Goal: Information Seeking & Learning: Compare options

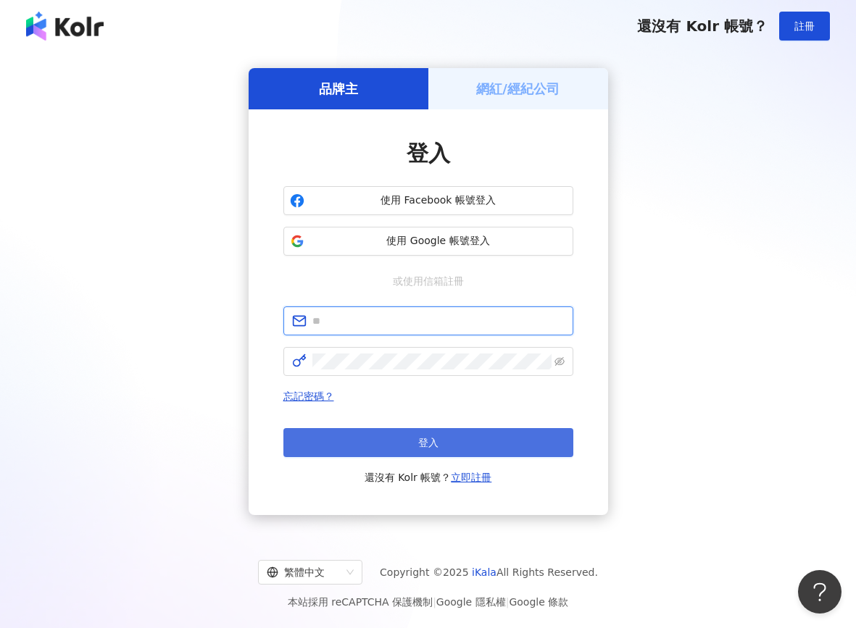
type input "**********"
click at [408, 436] on button "登入" at bounding box center [428, 442] width 290 height 29
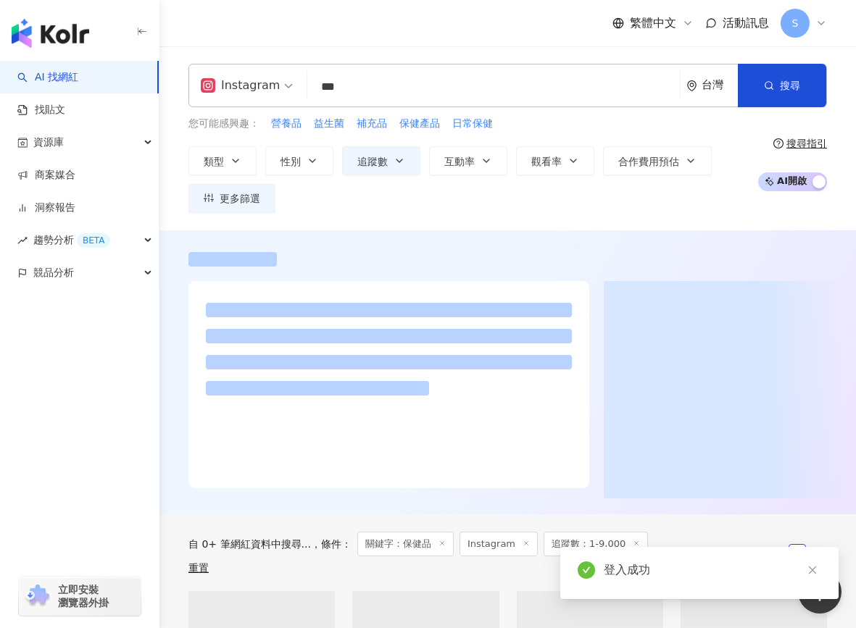
drag, startPoint x: 362, startPoint y: 86, endPoint x: 298, endPoint y: 89, distance: 64.6
click at [298, 89] on div "Instagram 保健品 *** 台灣 搜尋" at bounding box center [507, 85] width 639 height 43
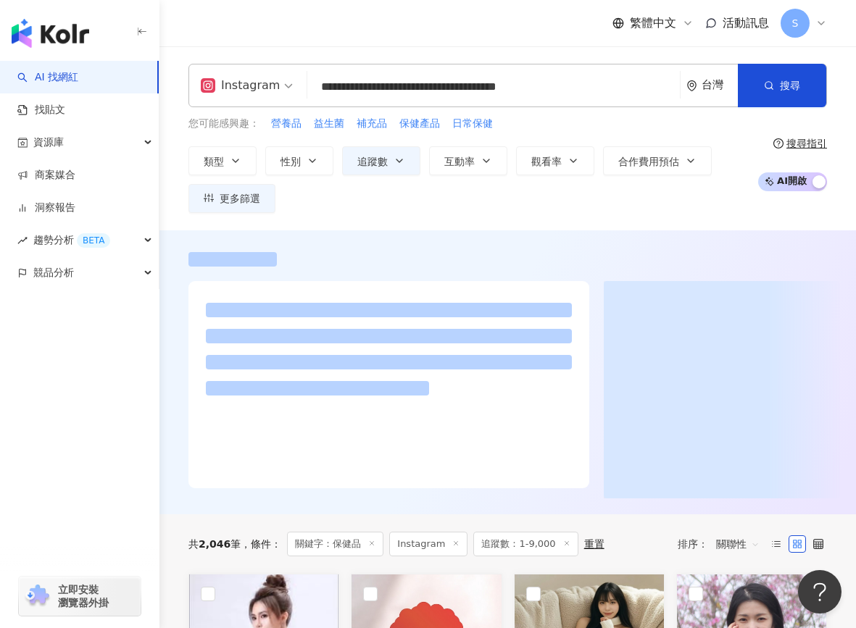
scroll to position [1, 0]
drag, startPoint x: 473, startPoint y: 90, endPoint x: 296, endPoint y: 100, distance: 176.4
click at [296, 100] on div "**********" at bounding box center [507, 85] width 639 height 43
type input "**********"
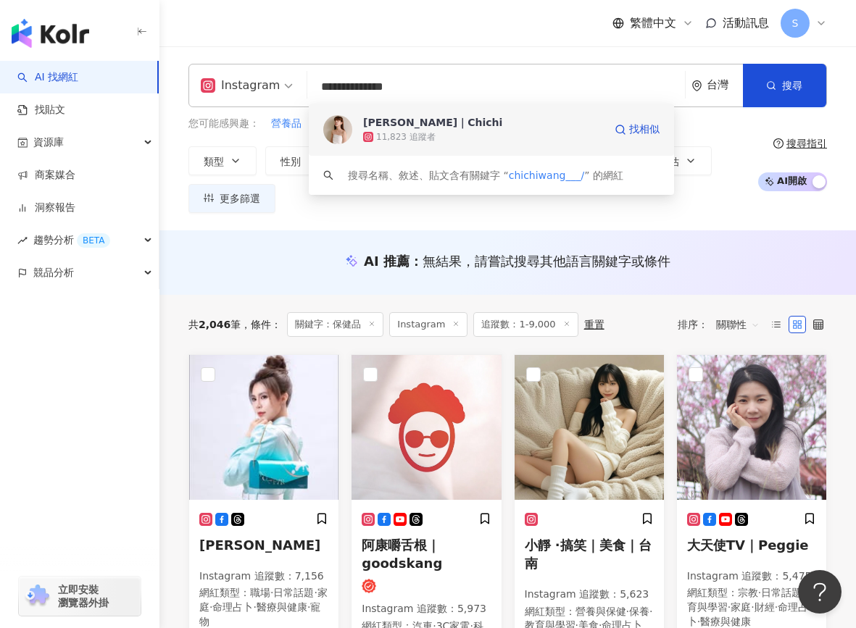
click at [404, 143] on div "11,823 追蹤者" at bounding box center [405, 137] width 59 height 12
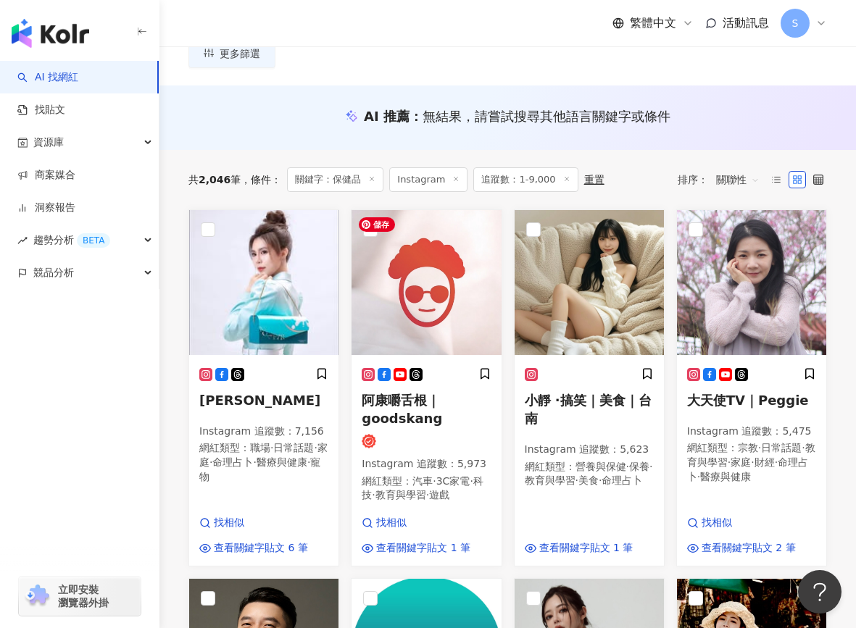
scroll to position [0, 0]
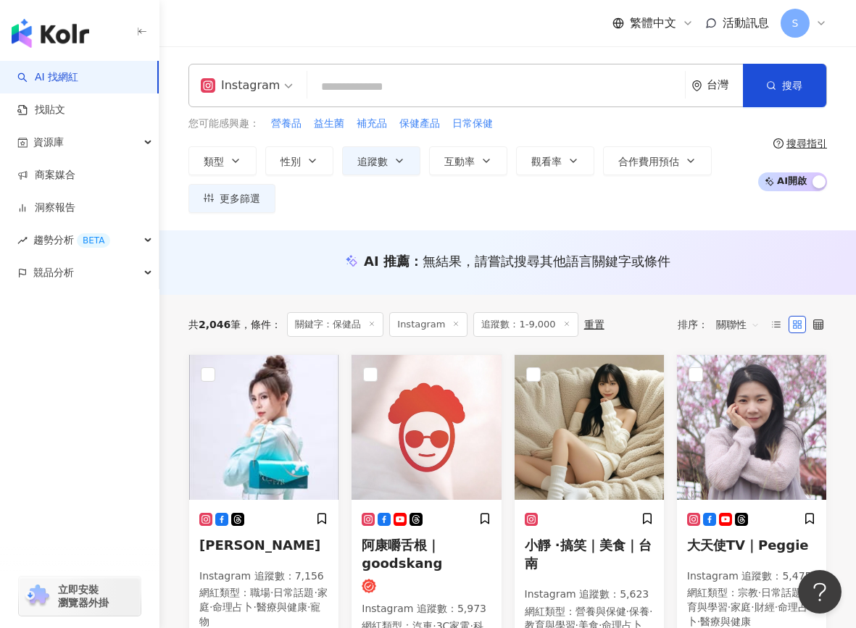
click at [370, 324] on icon at bounding box center [371, 323] width 7 height 7
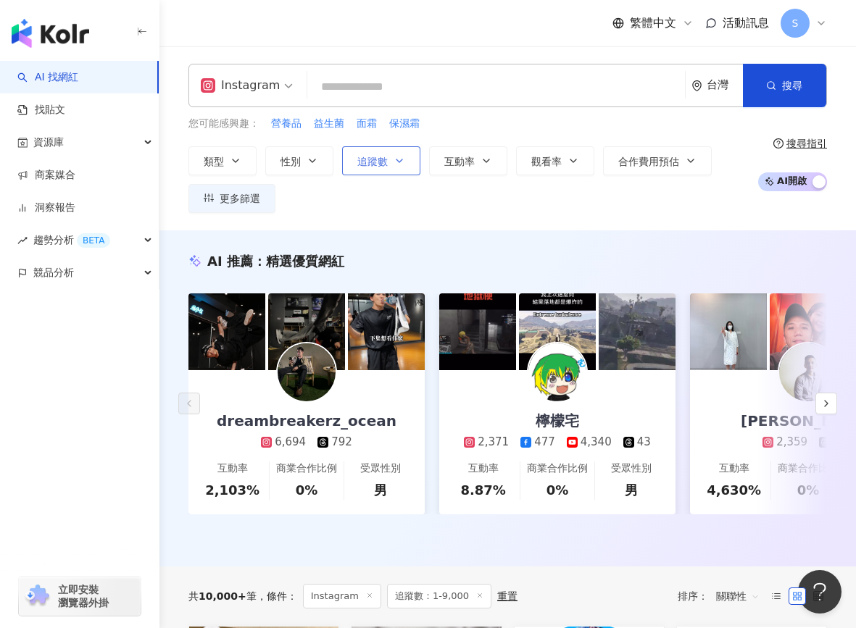
click at [397, 156] on icon "button" at bounding box center [400, 161] width 12 height 12
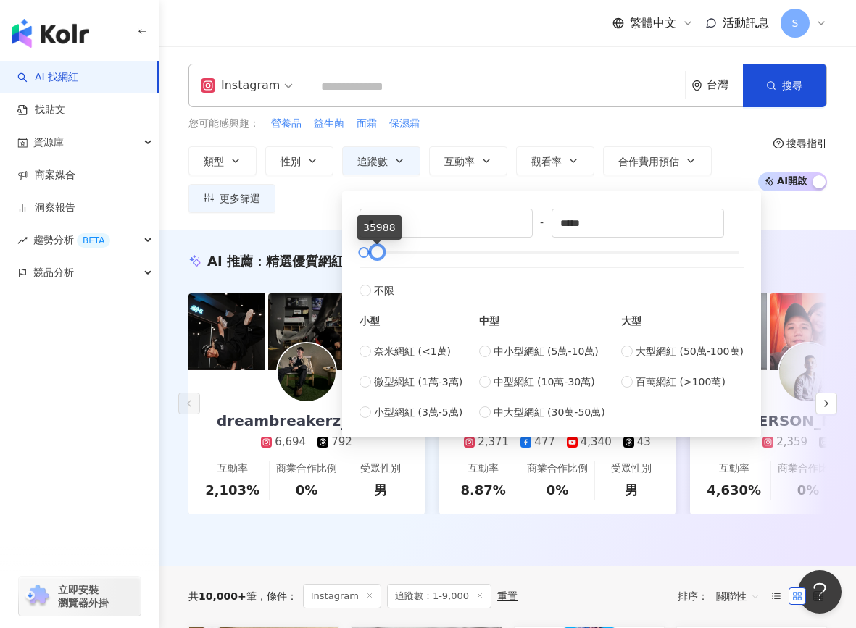
drag, startPoint x: 371, startPoint y: 256, endPoint x: 381, endPoint y: 257, distance: 10.2
click at [381, 257] on div at bounding box center [377, 253] width 8 height 8
type input "******"
drag, startPoint x: 381, startPoint y: 257, endPoint x: 431, endPoint y: 261, distance: 49.4
click at [431, 257] on div at bounding box center [427, 253] width 8 height 8
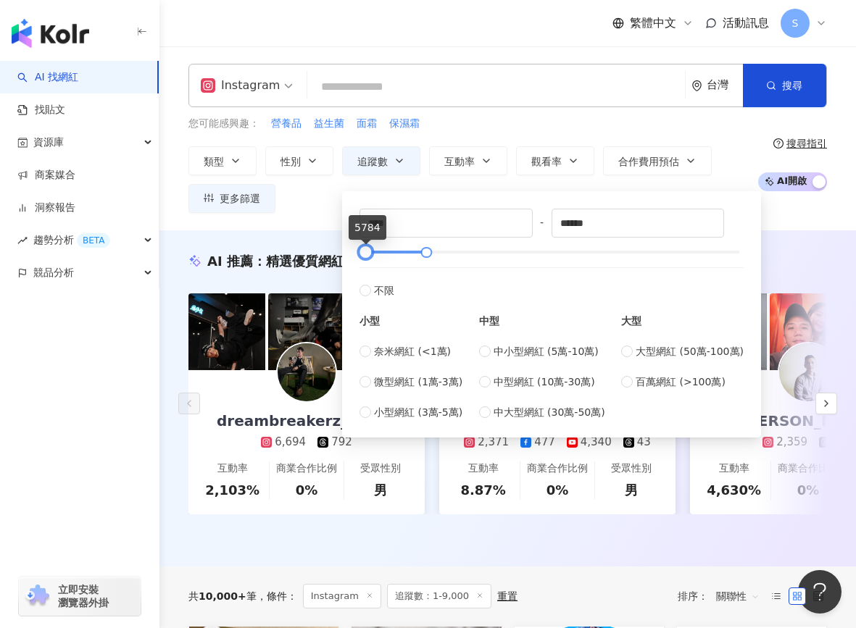
type input "****"
click at [370, 253] on div at bounding box center [367, 253] width 8 height 8
click at [328, 211] on div "類型 性別 追蹤數 互動率 觀看率 合作費用預估 更多篩選 **** - ****** 不限 小型 奈米網紅 (<1萬) 微型網紅 (1萬-3萬) 小型網紅 …" at bounding box center [469, 179] width 562 height 67
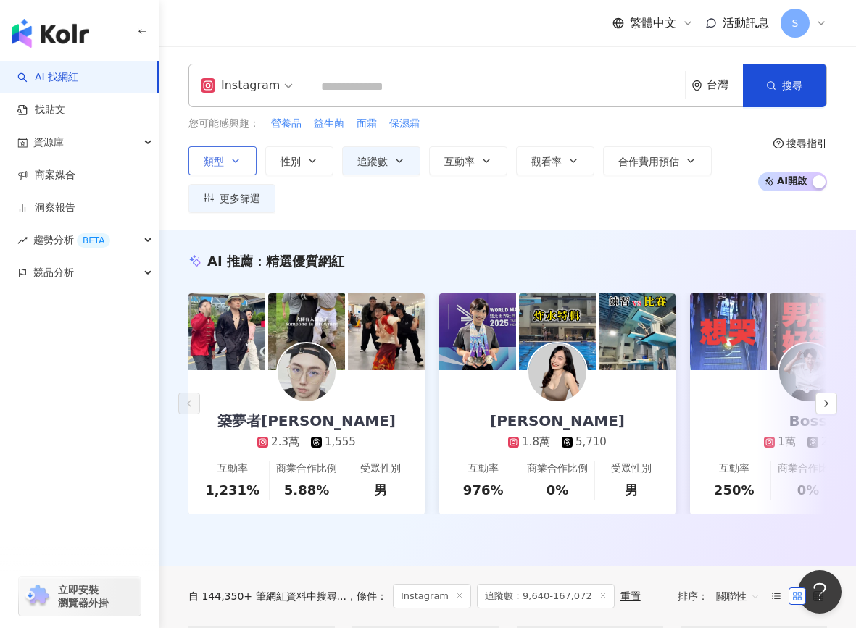
click at [248, 168] on button "類型" at bounding box center [222, 160] width 68 height 29
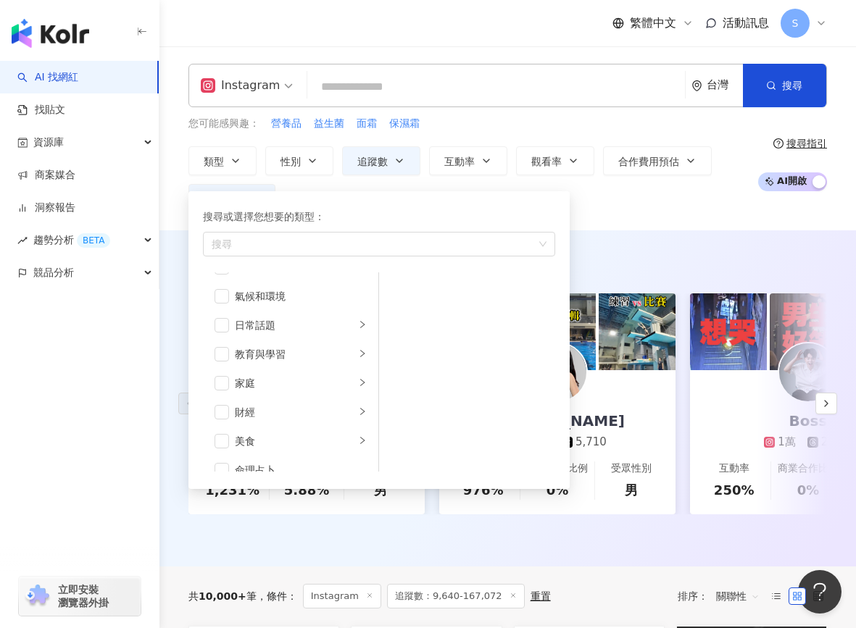
scroll to position [72, 0]
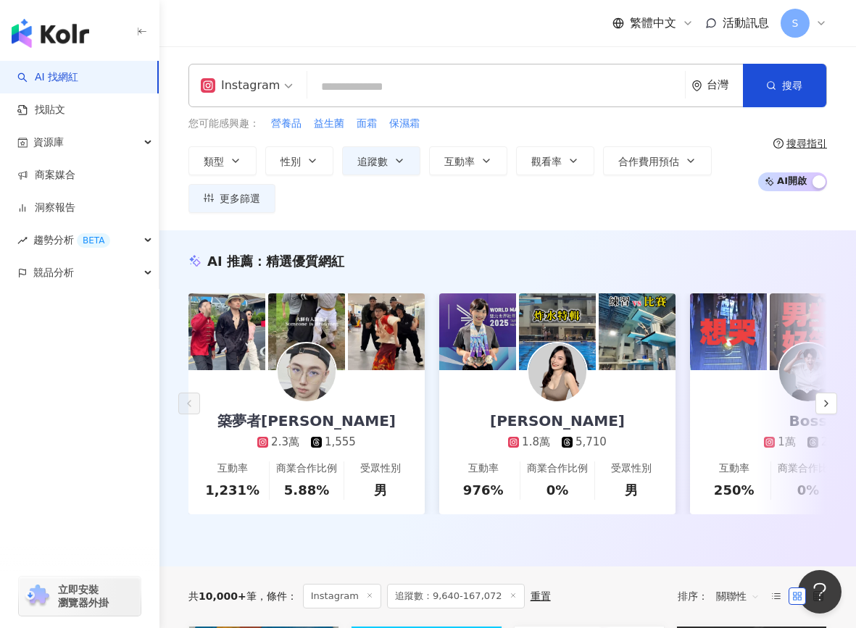
click at [706, 228] on div "Instagram 台灣 搜尋 287298a9-c121-4871-9cd2-dfbfb2fd2c0d 淇｜Chichi 11,823 追蹤者 搜尋名稱、敘…" at bounding box center [507, 138] width 697 height 184
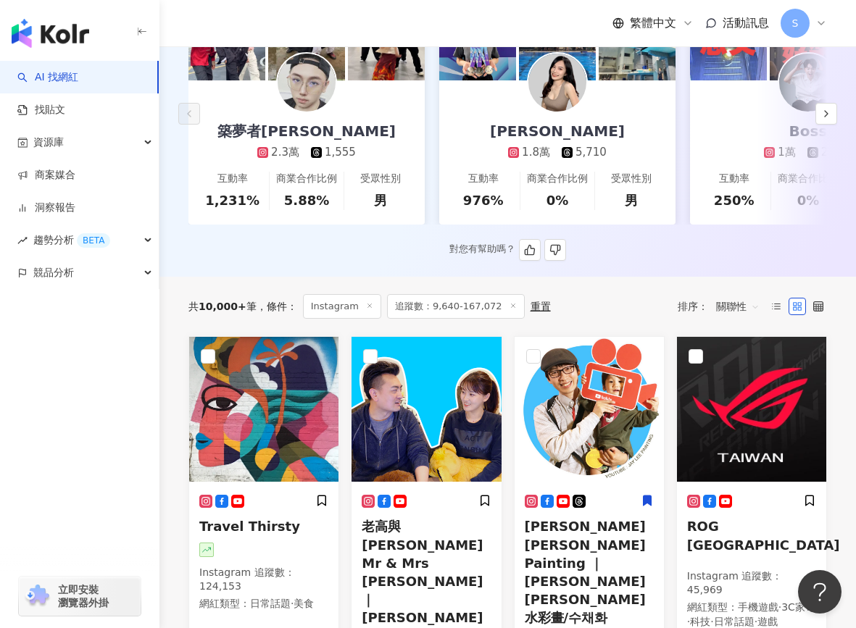
scroll to position [0, 0]
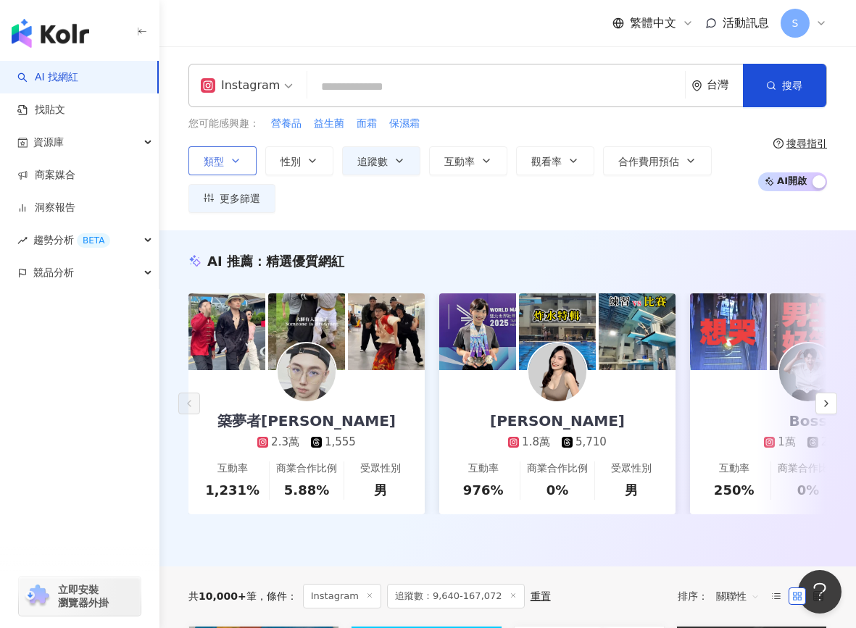
click at [248, 158] on button "類型" at bounding box center [222, 160] width 68 height 29
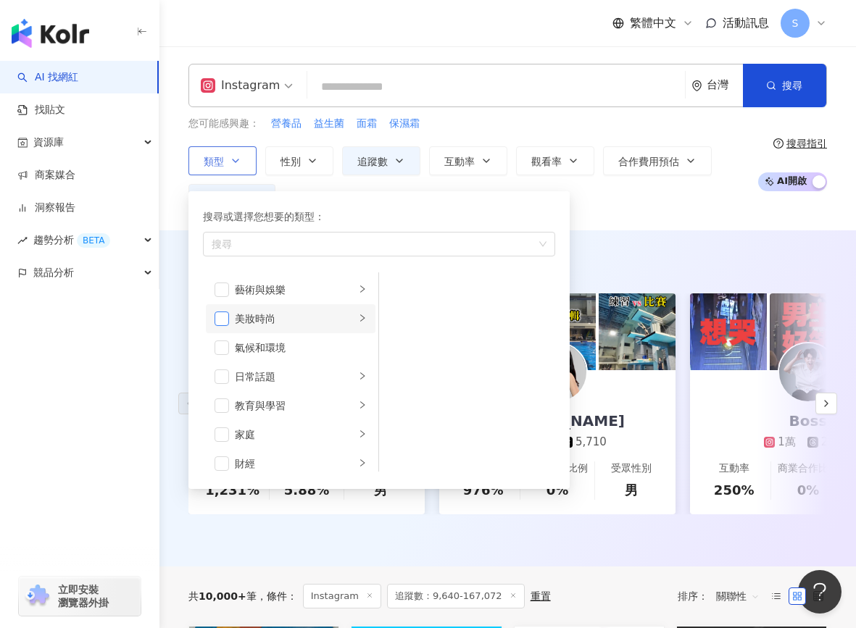
click at [219, 323] on span "button" at bounding box center [222, 319] width 14 height 14
click at [217, 378] on span "button" at bounding box center [222, 377] width 14 height 14
click at [214, 435] on li "家庭" at bounding box center [291, 434] width 170 height 29
click at [223, 373] on span "button" at bounding box center [222, 377] width 14 height 14
click at [222, 323] on span "button" at bounding box center [222, 319] width 14 height 14
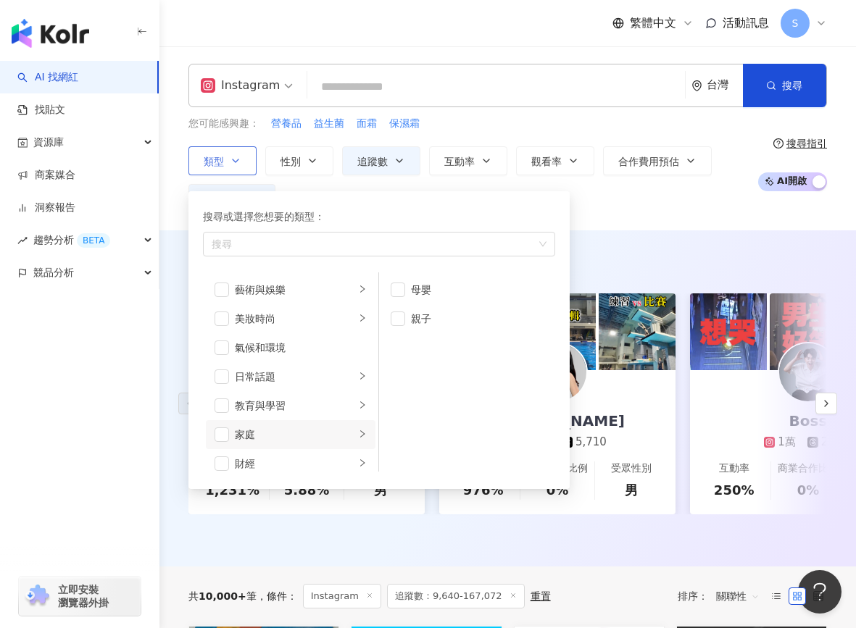
click at [223, 444] on li "家庭" at bounding box center [291, 434] width 170 height 29
click at [221, 436] on span "button" at bounding box center [222, 435] width 14 height 14
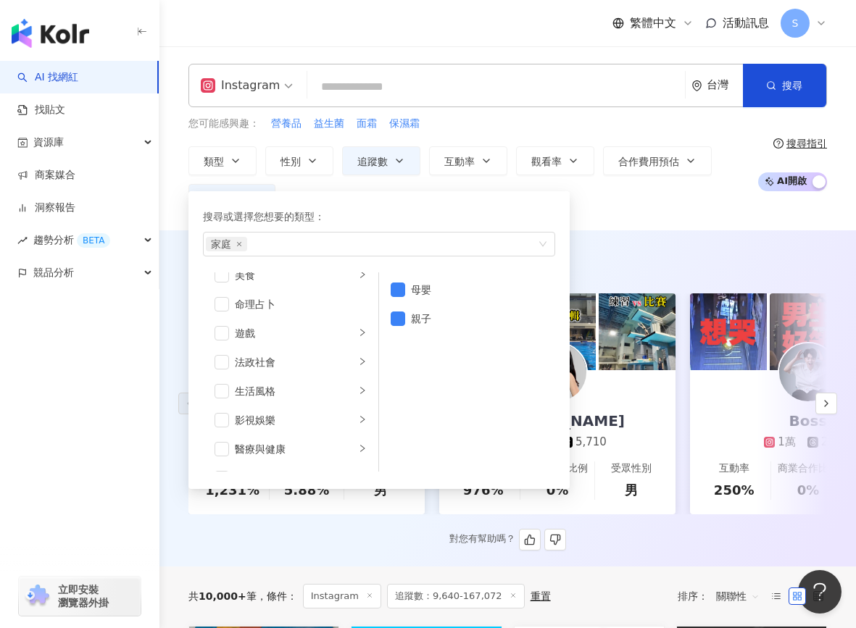
click at [618, 259] on div "AI 推薦 ： 精選優質網紅" at bounding box center [507, 261] width 639 height 18
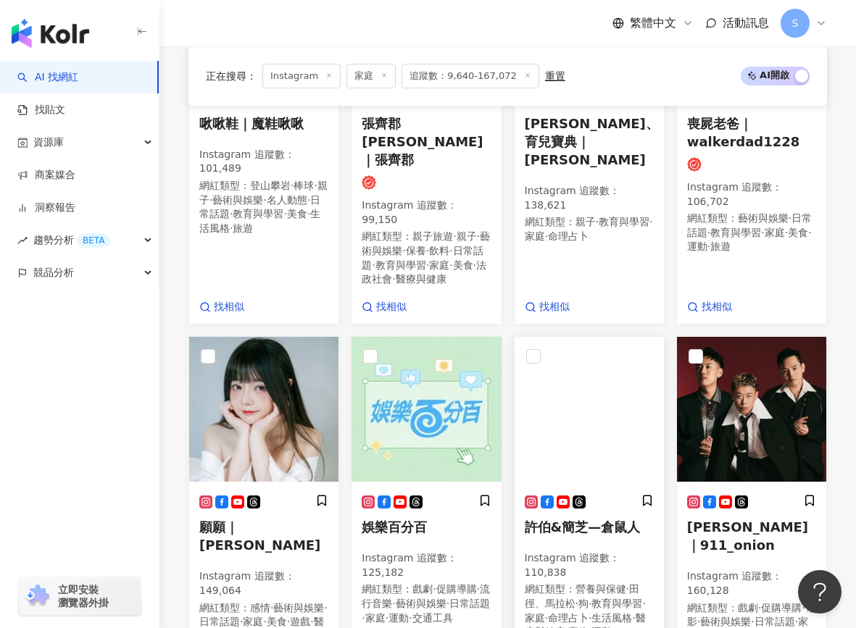
scroll to position [1403, 0]
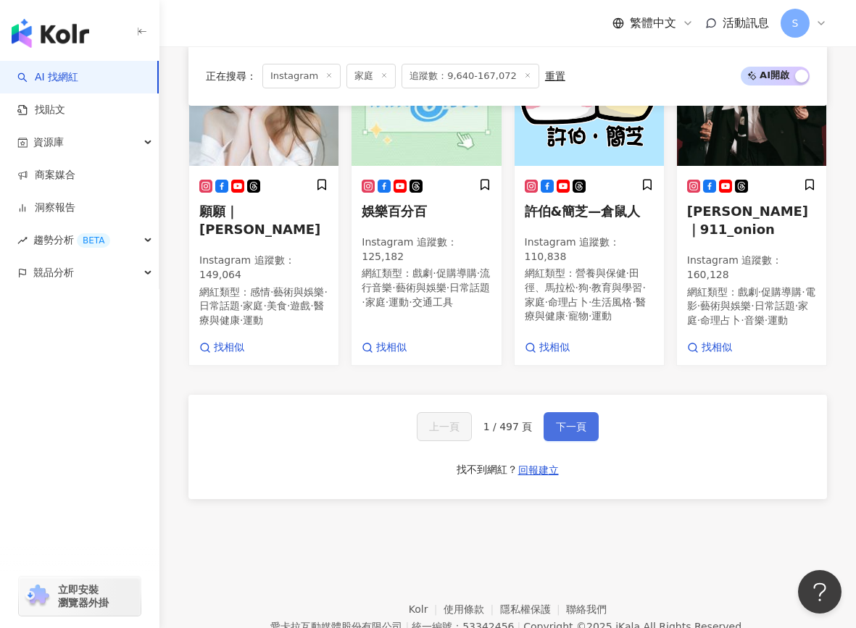
click at [550, 412] on button "下一頁" at bounding box center [571, 426] width 55 height 29
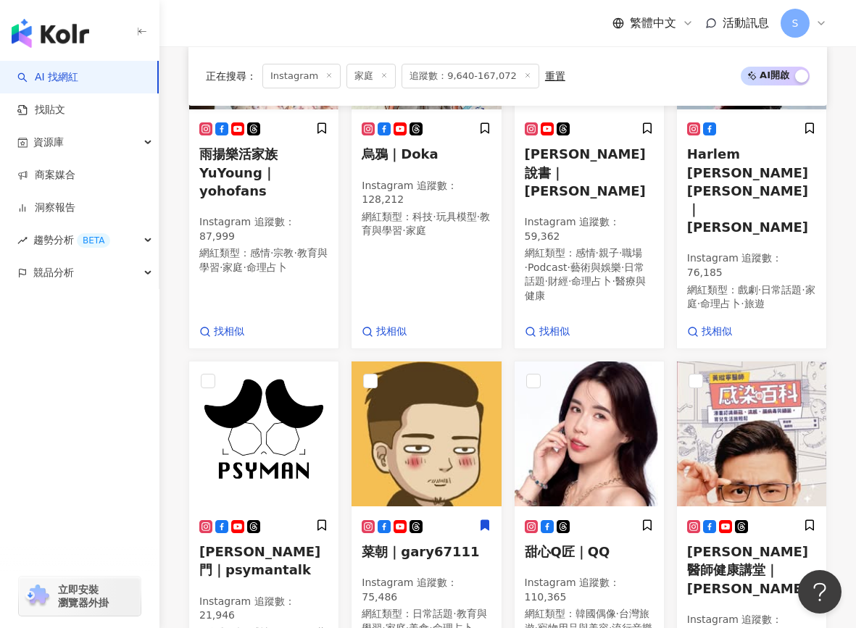
scroll to position [1400, 0]
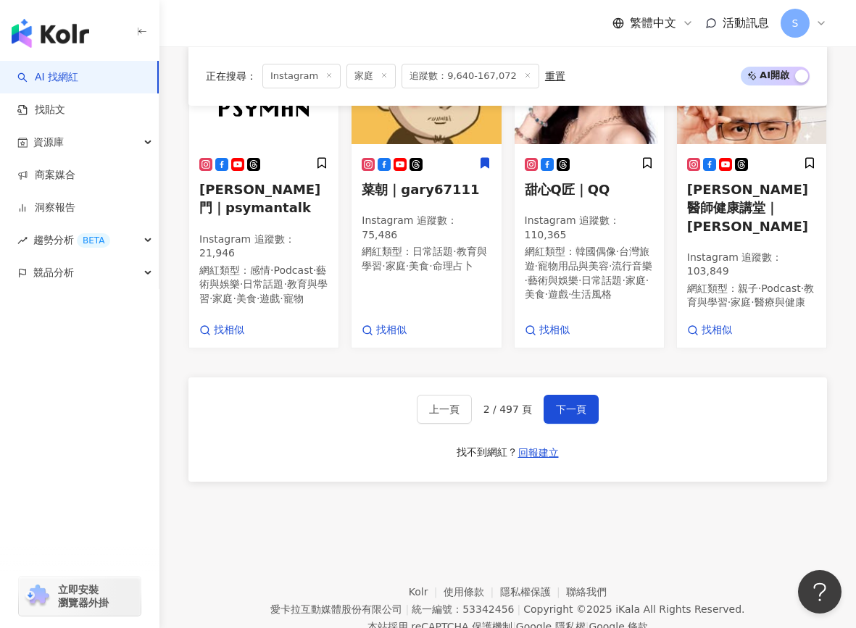
click at [566, 395] on button "下一頁" at bounding box center [571, 409] width 55 height 29
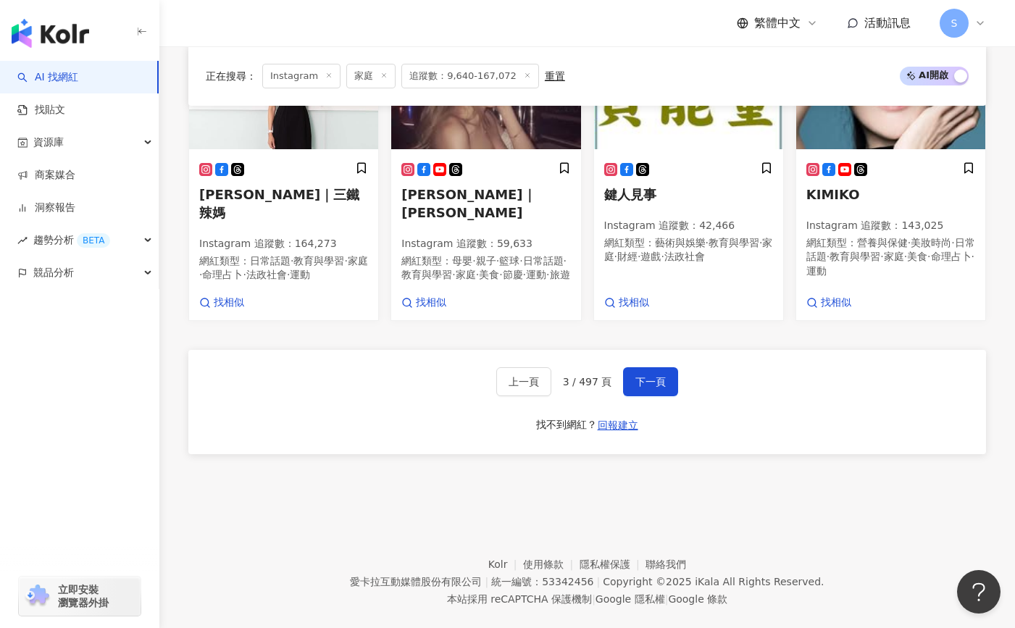
scroll to position [1280, 0]
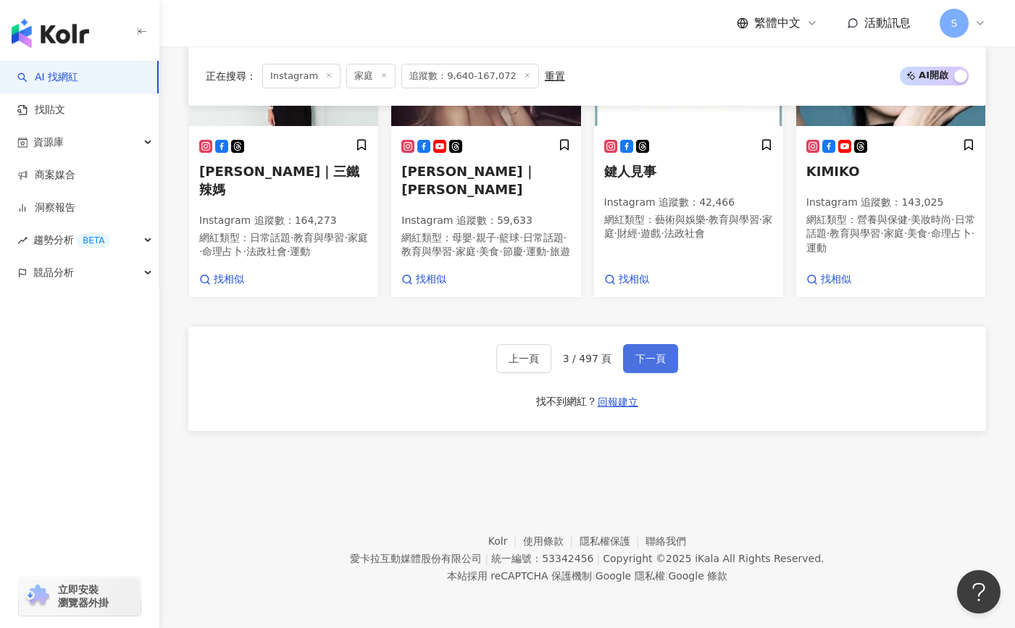
click at [645, 350] on button "下一頁" at bounding box center [650, 358] width 55 height 29
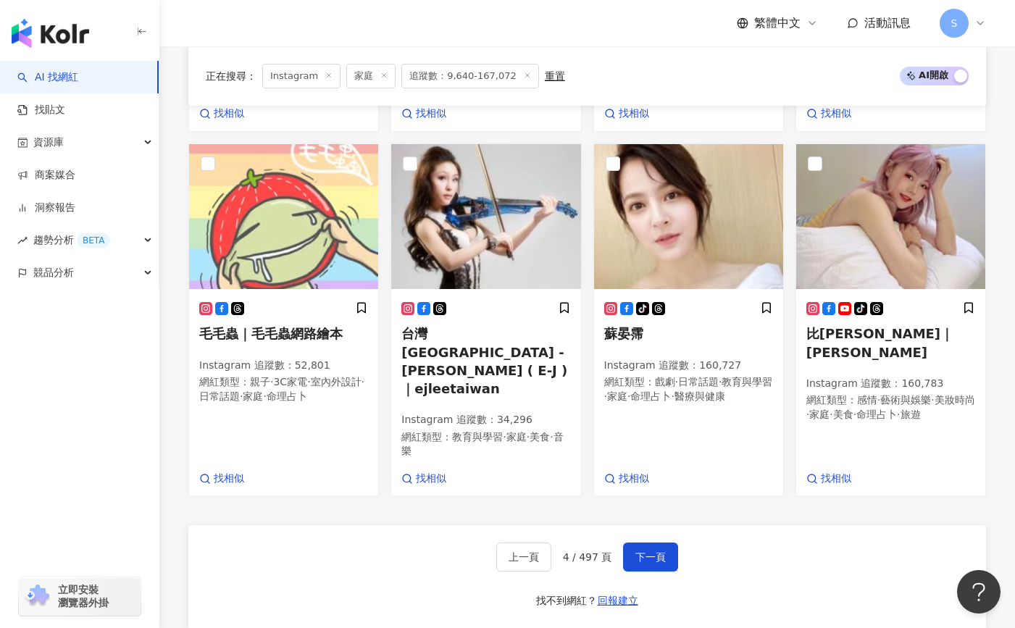
scroll to position [1294, 0]
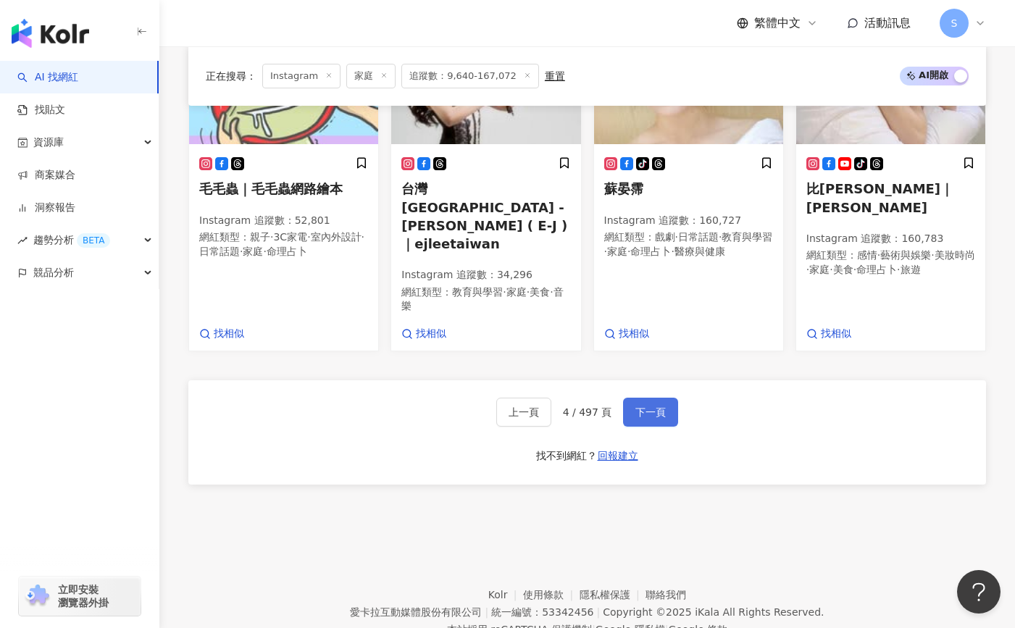
click at [664, 398] on button "下一頁" at bounding box center [650, 412] width 55 height 29
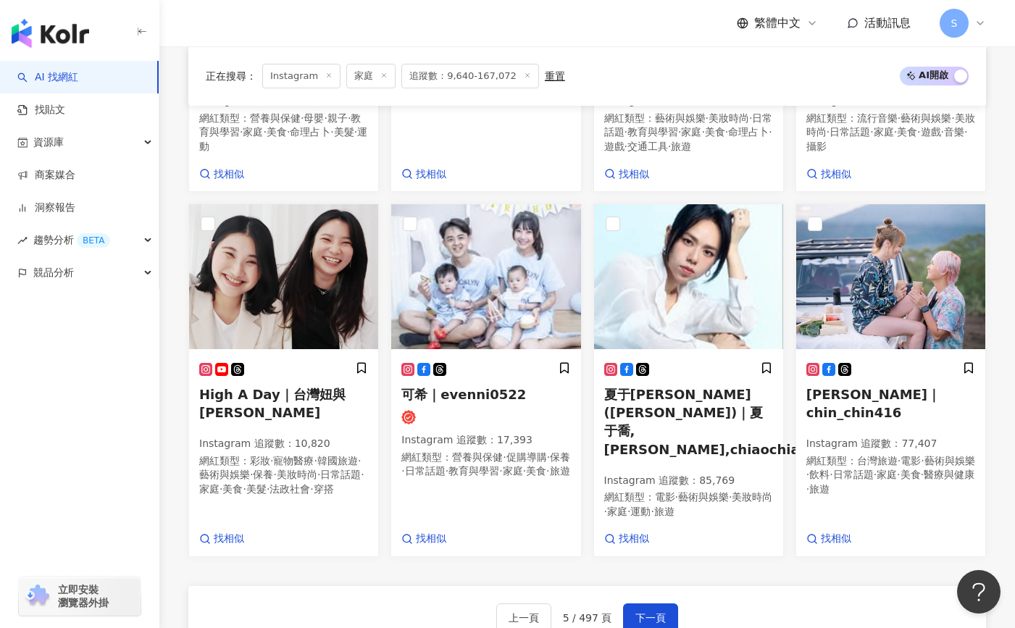
scroll to position [1319, 0]
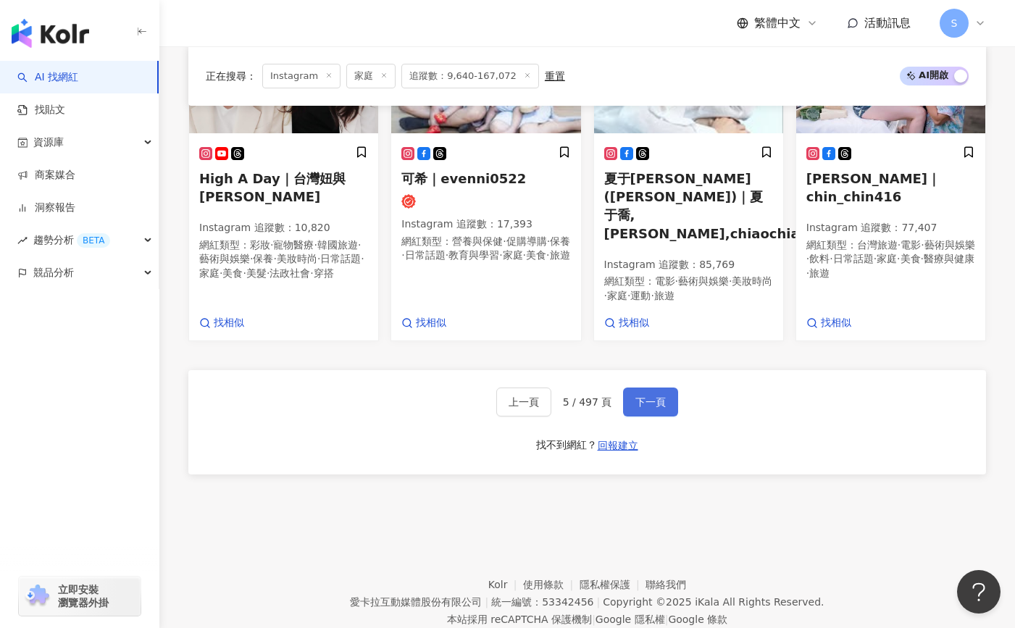
click at [654, 396] on span "下一頁" at bounding box center [651, 402] width 30 height 12
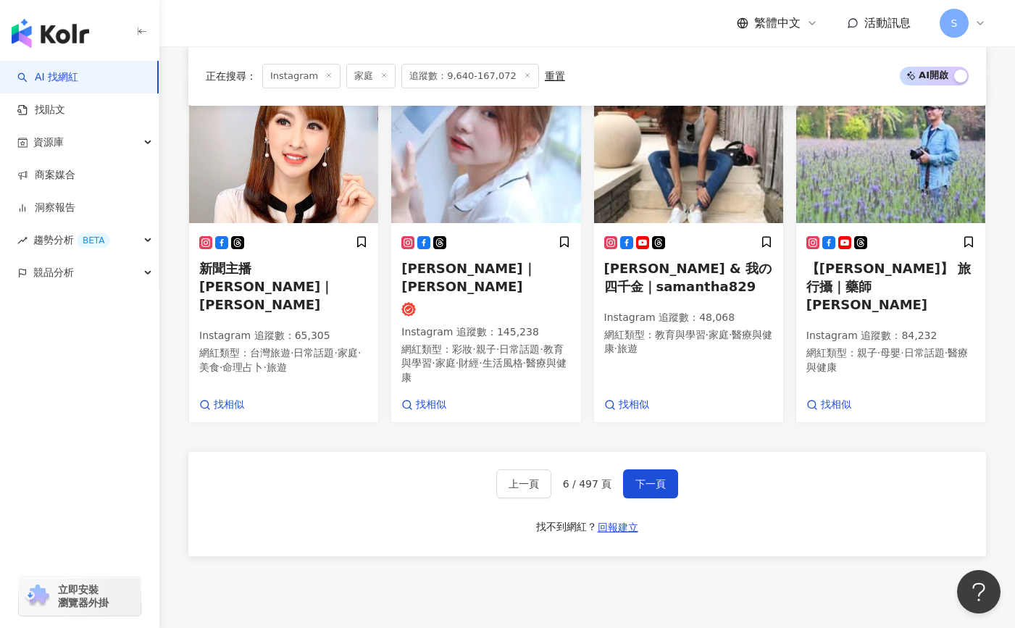
scroll to position [1276, 0]
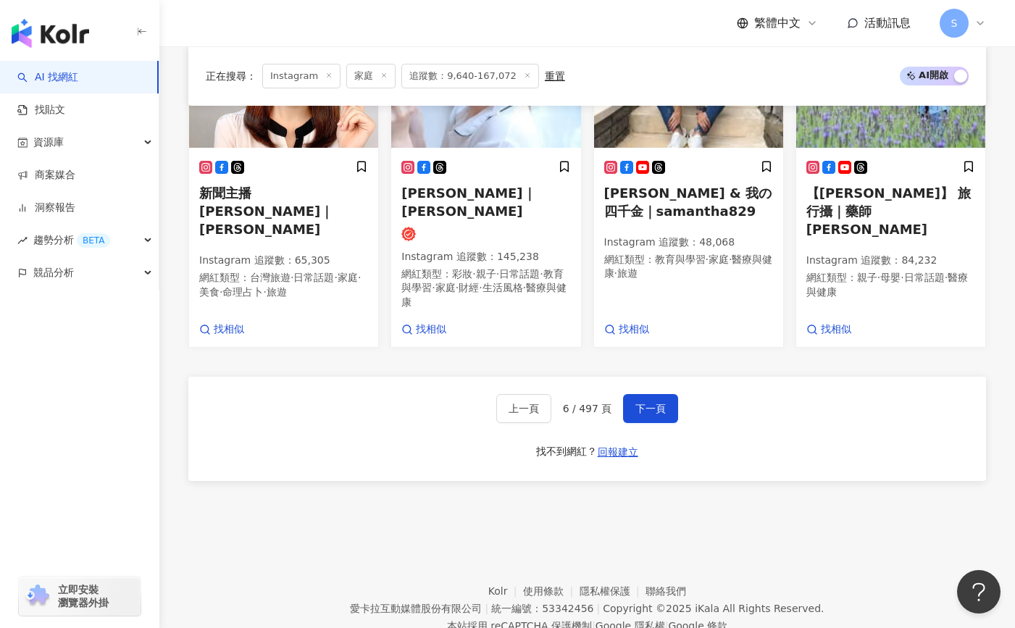
click at [646, 381] on div "上一頁 6 / 497 頁 下一頁 找不到網紅？ 回報建立" at bounding box center [587, 429] width 798 height 104
click at [648, 377] on div "上一頁 6 / 497 頁 下一頁 找不到網紅？ 回報建立" at bounding box center [587, 429] width 798 height 104
click at [655, 394] on button "下一頁" at bounding box center [650, 408] width 55 height 29
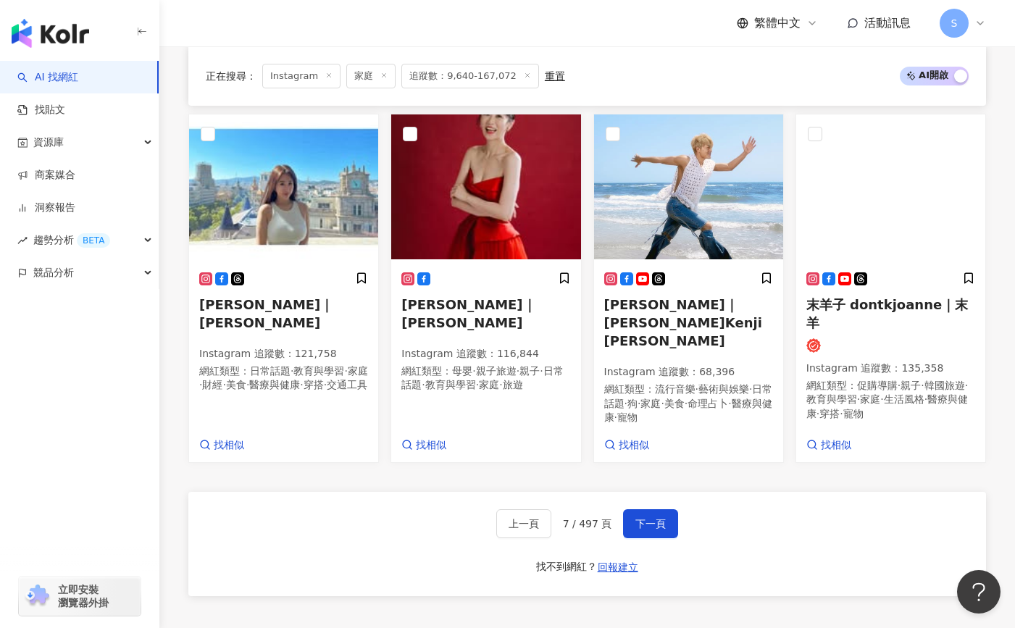
scroll to position [1308, 0]
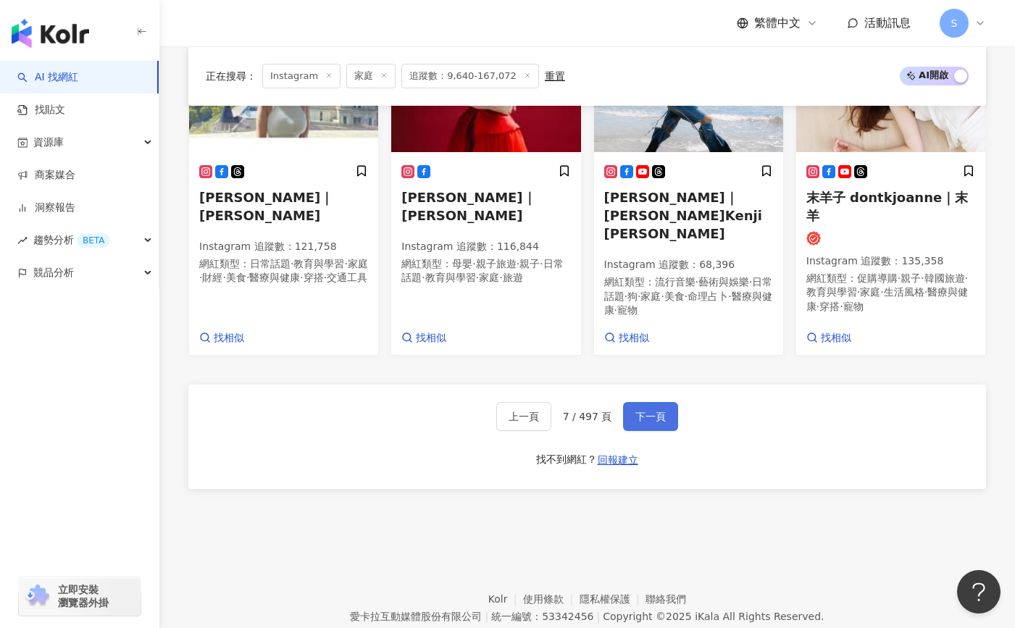
click at [648, 411] on span "下一頁" at bounding box center [651, 417] width 30 height 12
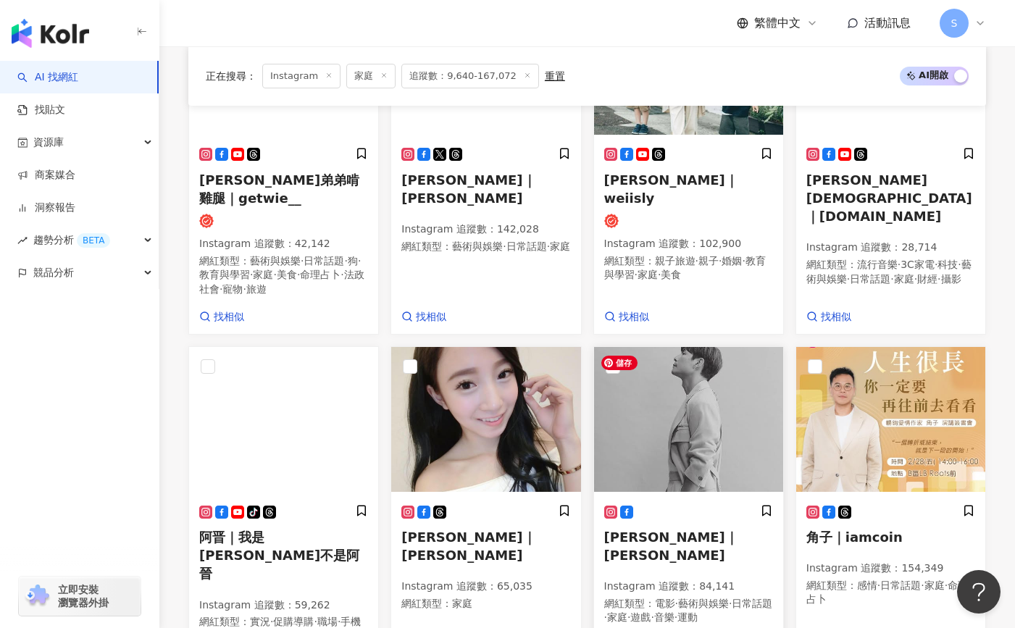
scroll to position [1337, 0]
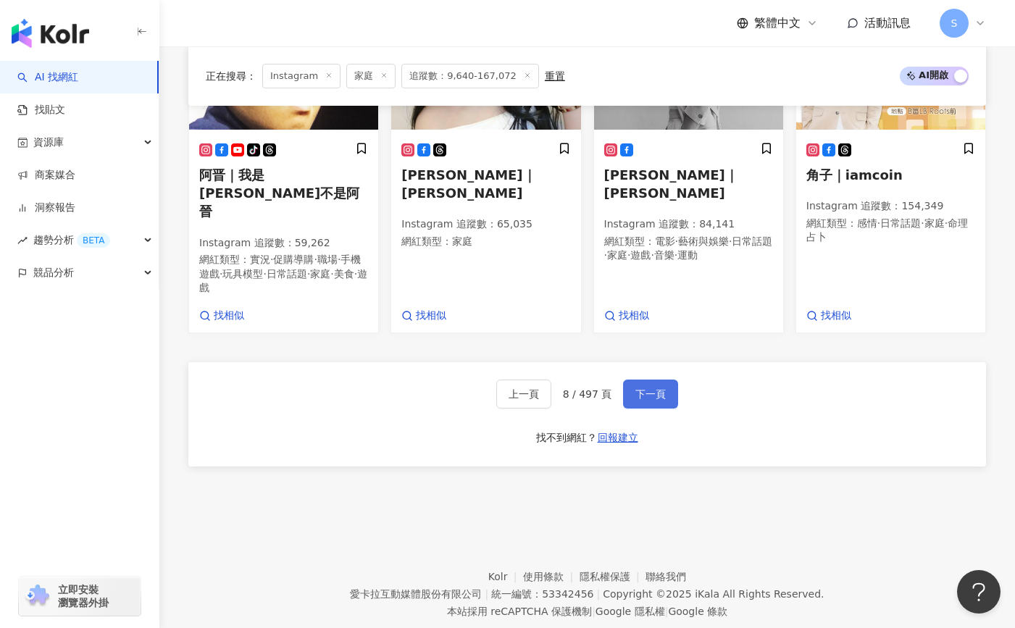
click at [660, 380] on button "下一頁" at bounding box center [650, 394] width 55 height 29
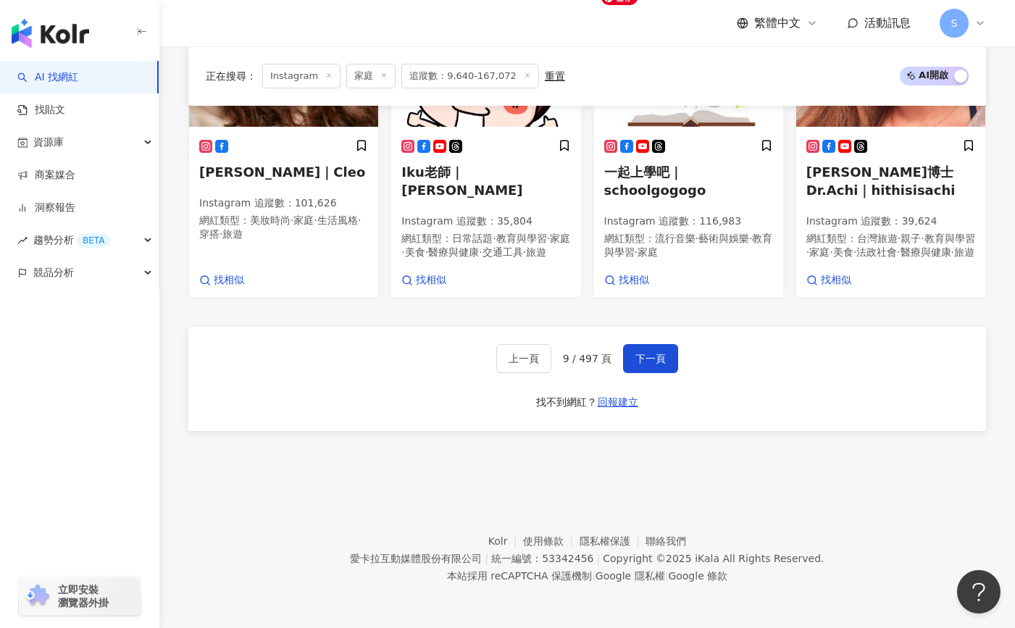
scroll to position [1298, 0]
click at [657, 359] on span "下一頁" at bounding box center [651, 359] width 30 height 12
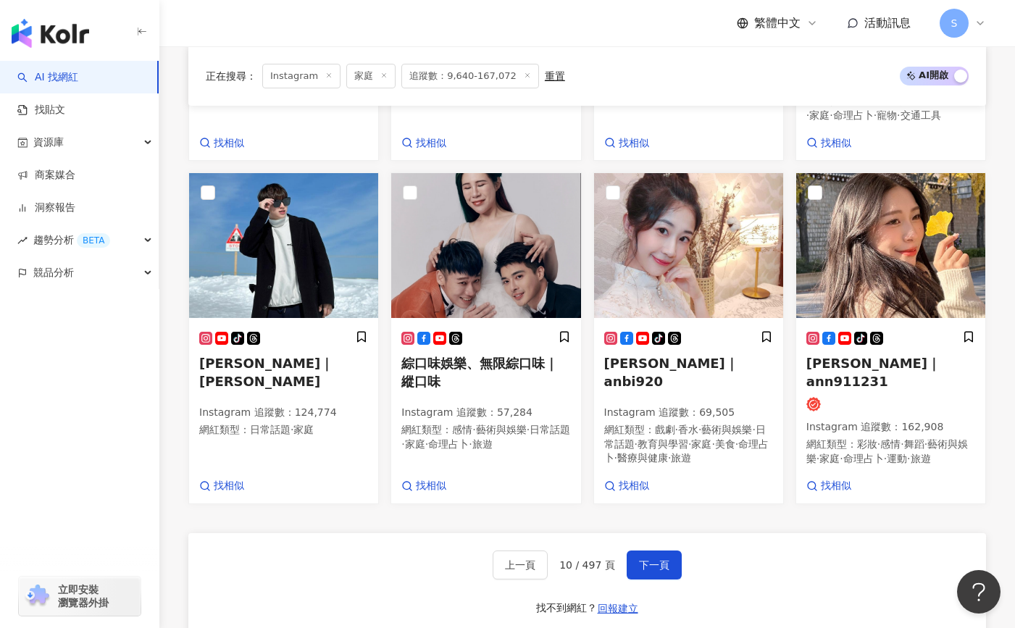
scroll to position [1092, 0]
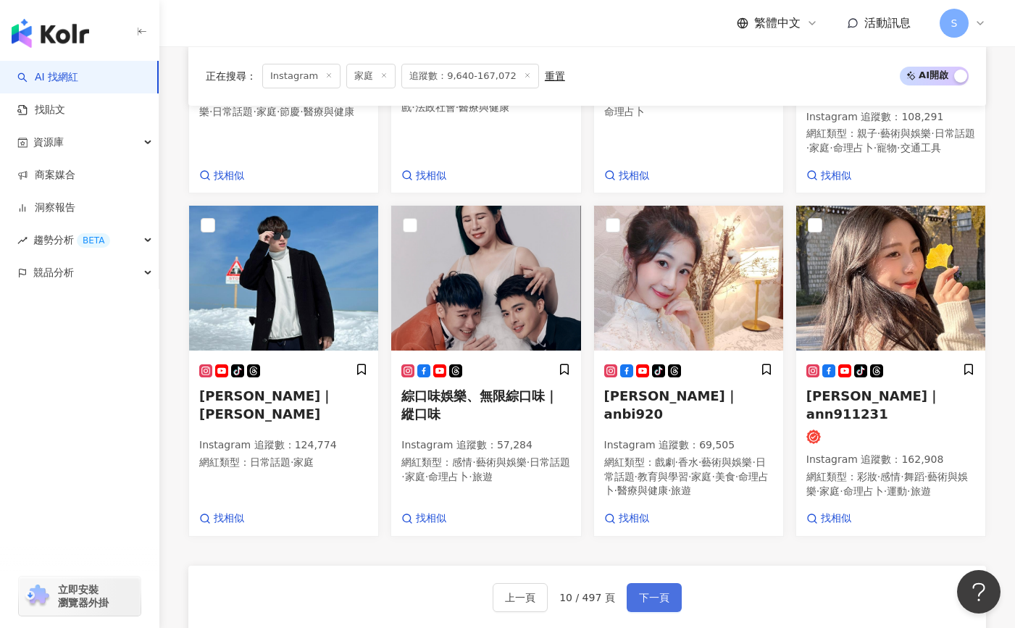
click at [670, 583] on button "下一頁" at bounding box center [654, 597] width 55 height 29
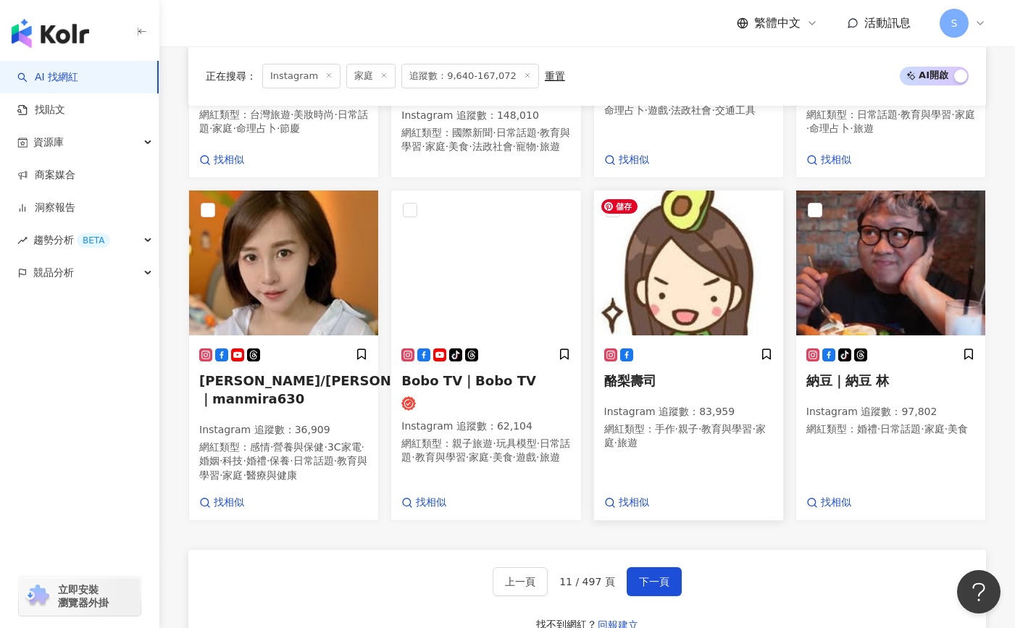
scroll to position [1087, 0]
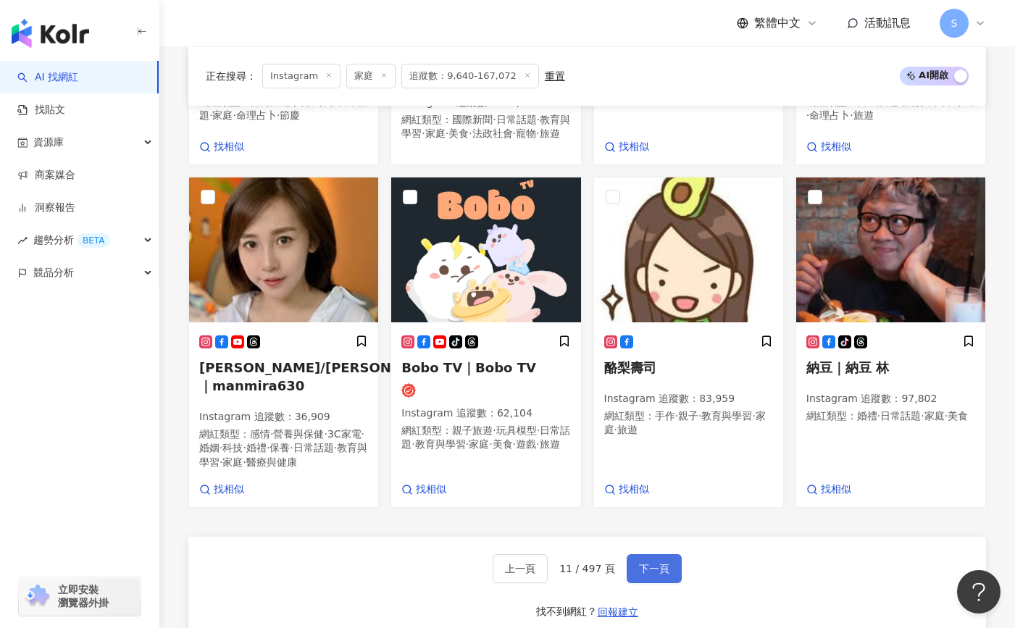
click at [647, 568] on span "下一頁" at bounding box center [654, 569] width 30 height 12
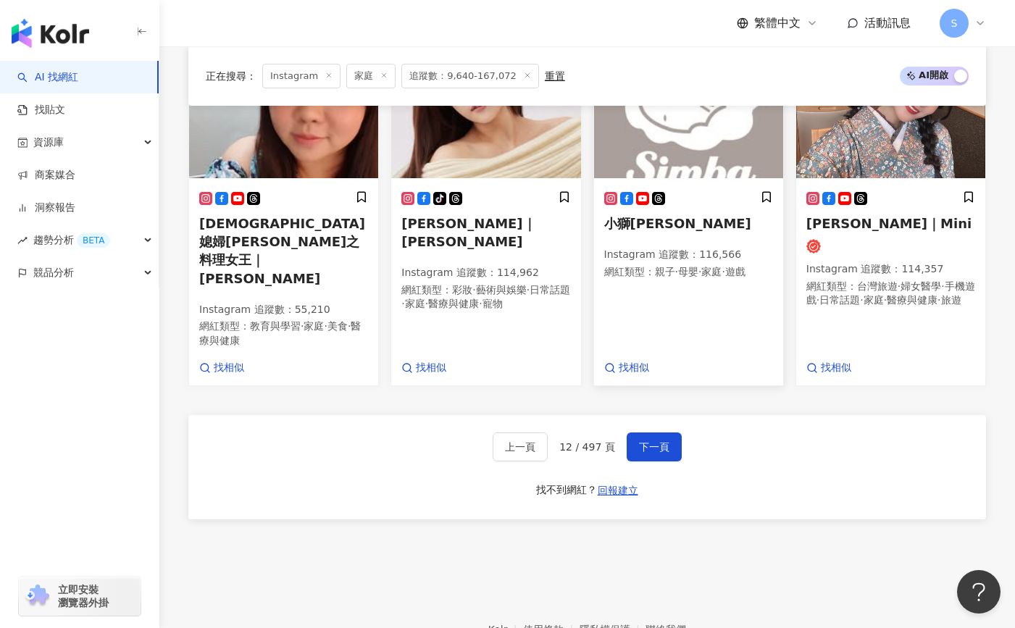
scroll to position [1226, 0]
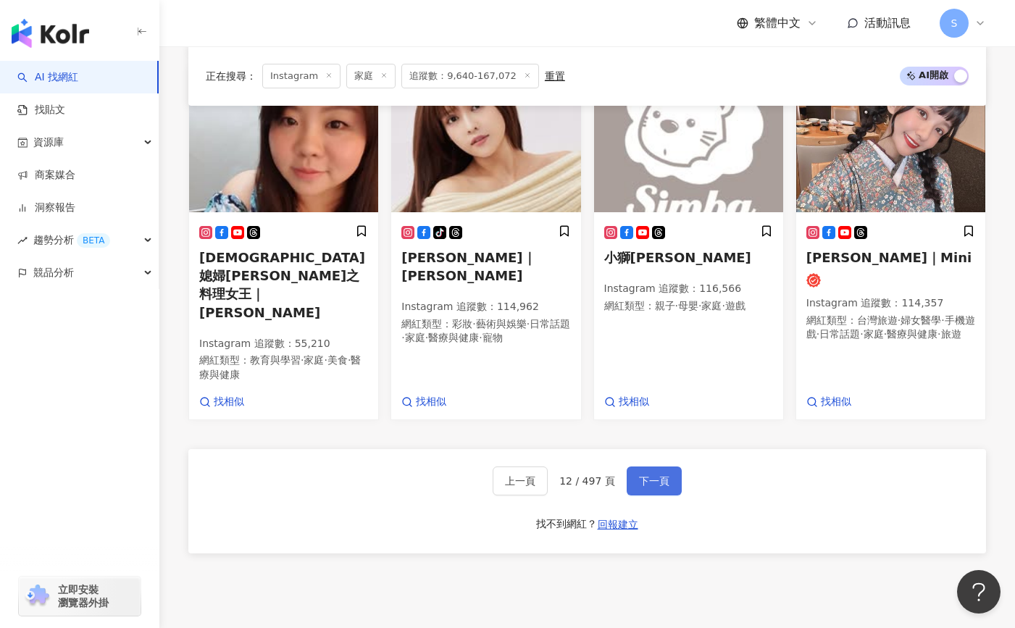
drag, startPoint x: 663, startPoint y: 434, endPoint x: 672, endPoint y: 415, distance: 20.8
click at [663, 475] on span "下一頁" at bounding box center [654, 481] width 30 height 12
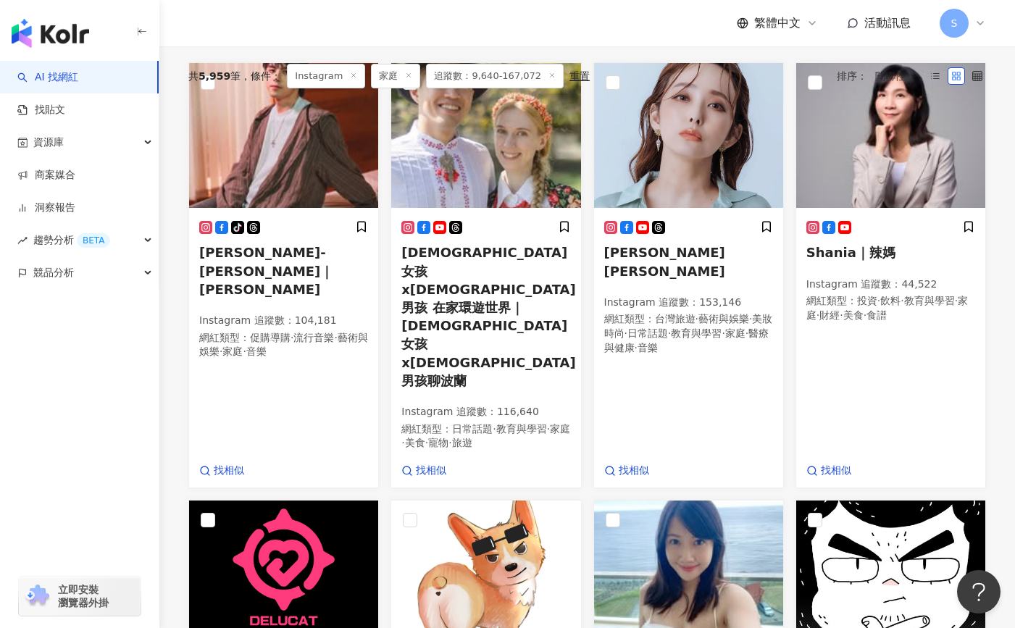
scroll to position [320, 0]
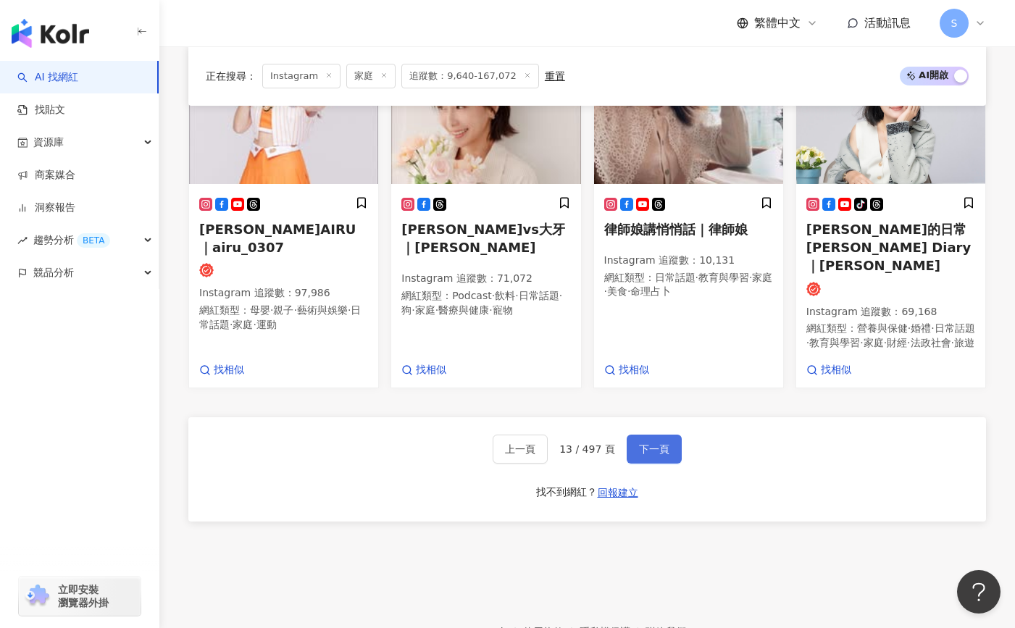
click at [663, 444] on span "下一頁" at bounding box center [654, 450] width 30 height 12
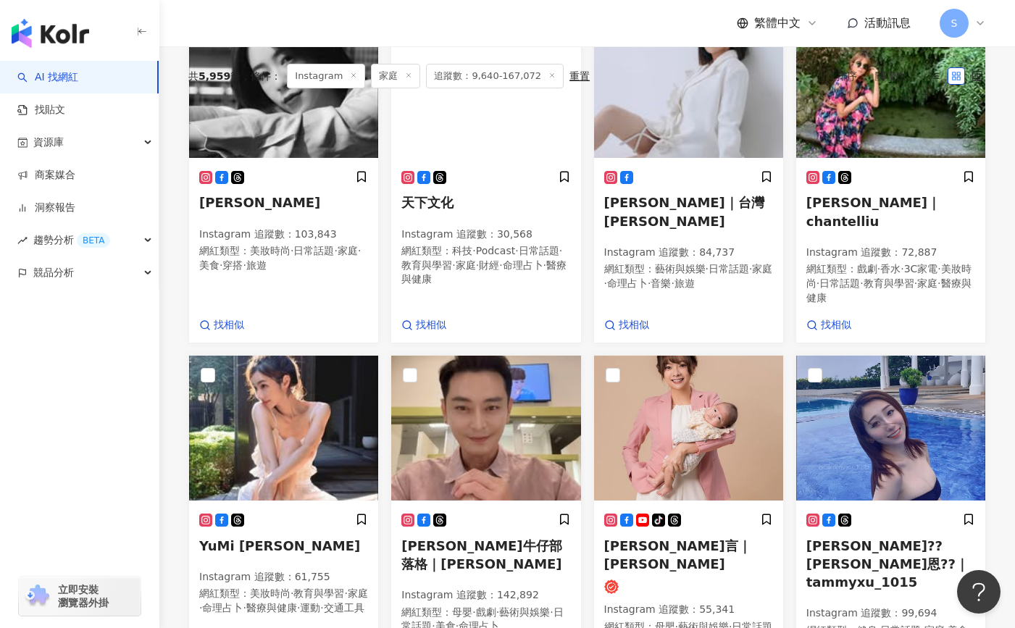
scroll to position [365, 0]
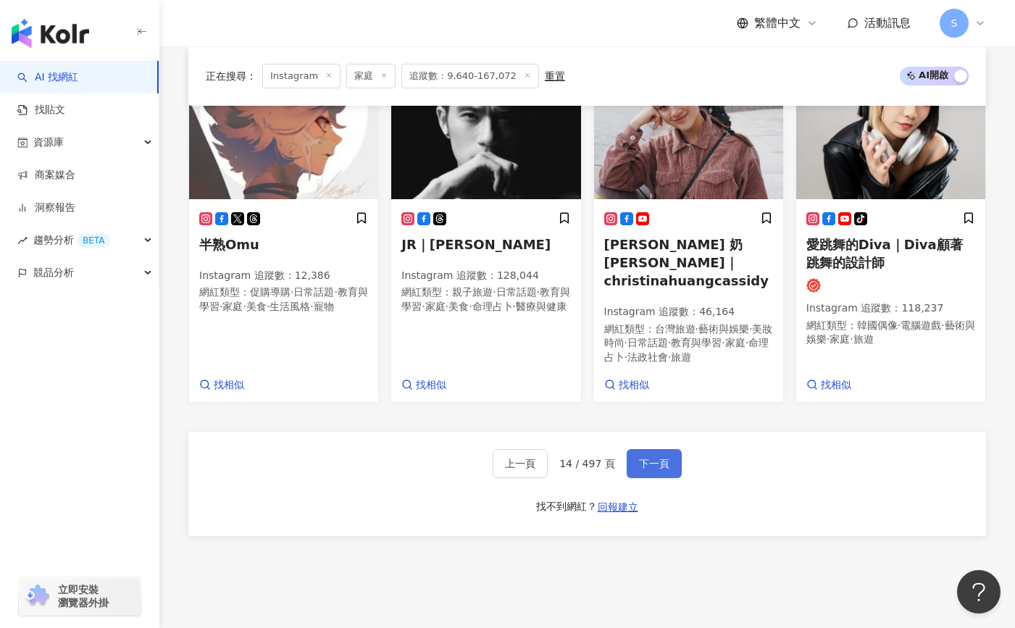
click at [668, 449] on button "下一頁" at bounding box center [654, 463] width 55 height 29
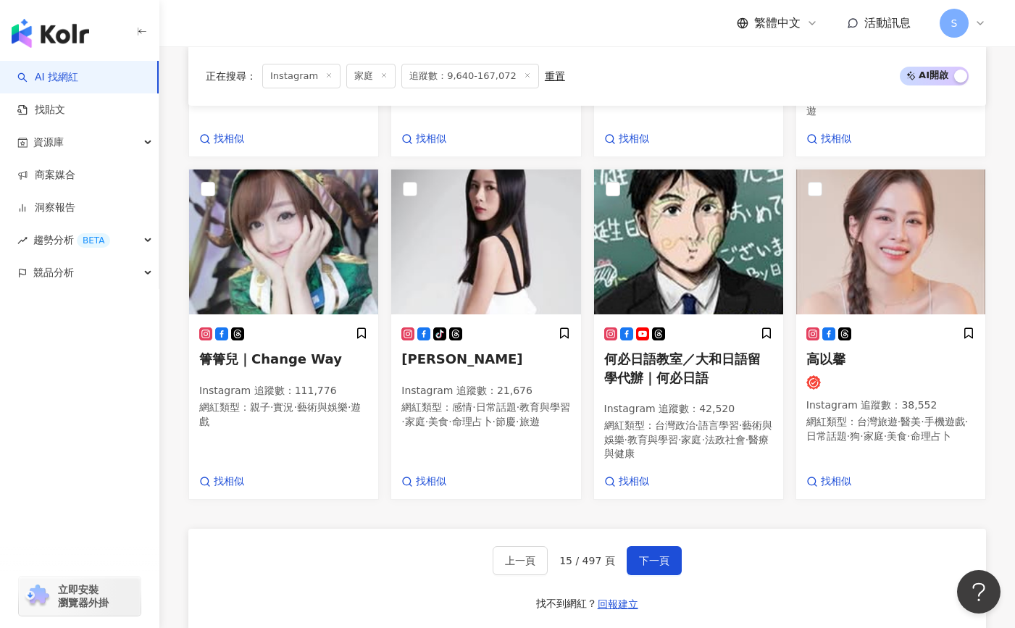
scroll to position [1080, 0]
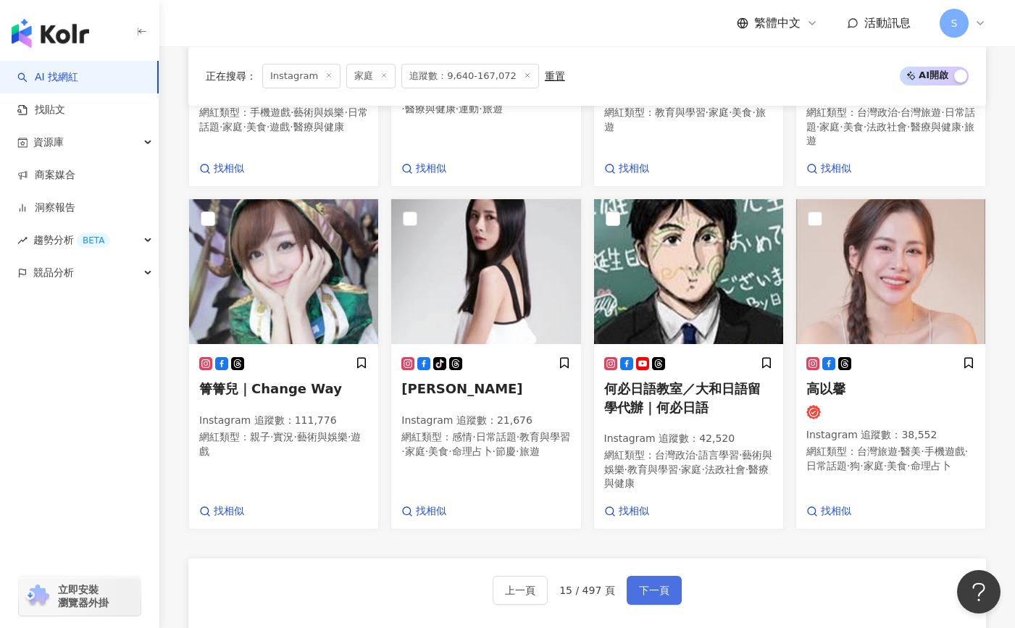
click at [647, 596] on span "下一頁" at bounding box center [654, 591] width 30 height 12
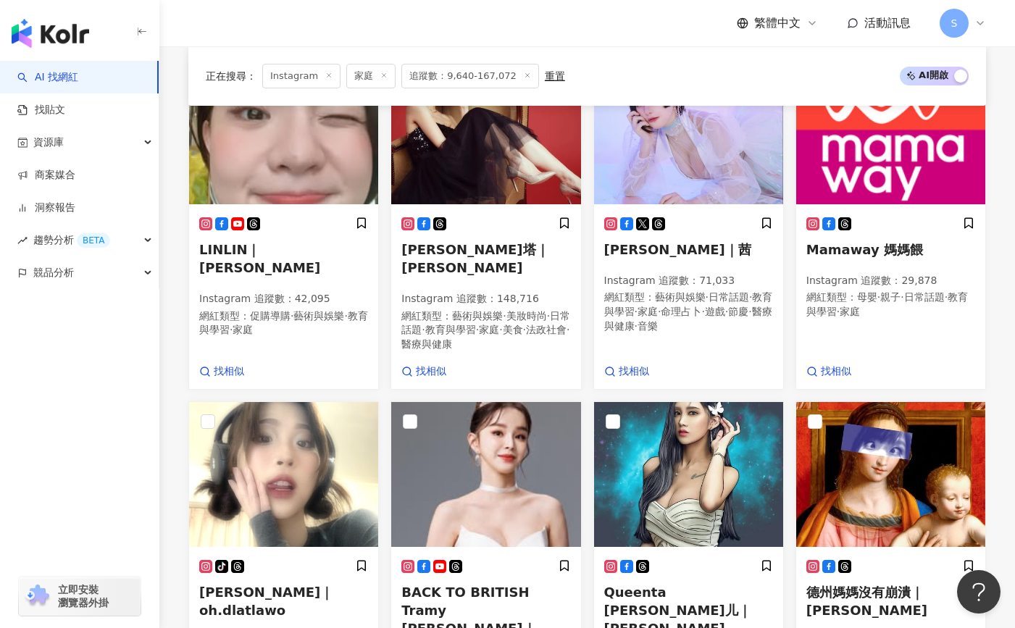
scroll to position [1235, 0]
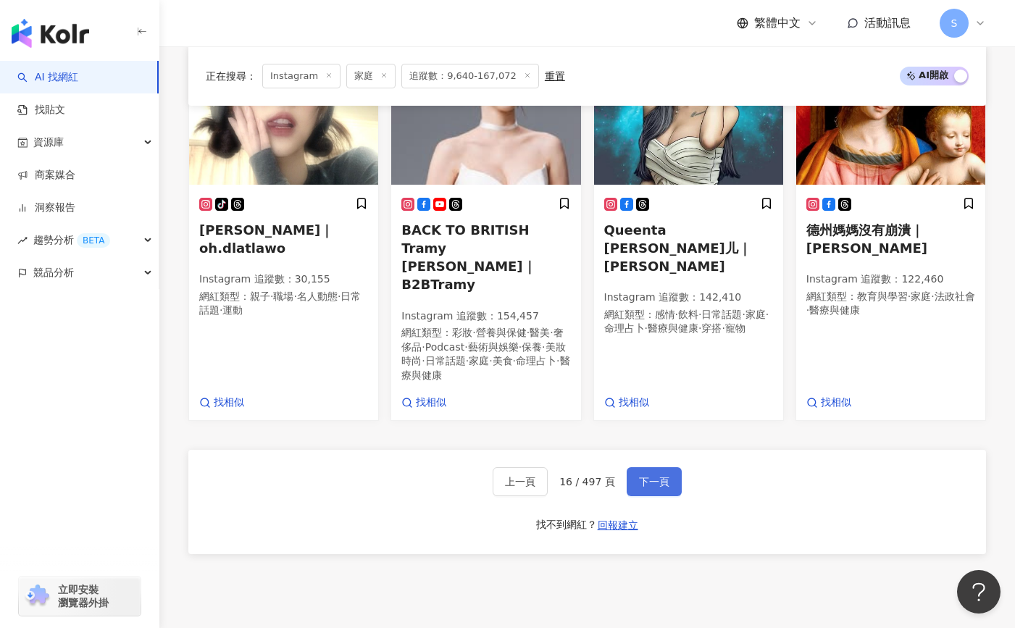
click at [649, 476] on span "下一頁" at bounding box center [654, 482] width 30 height 12
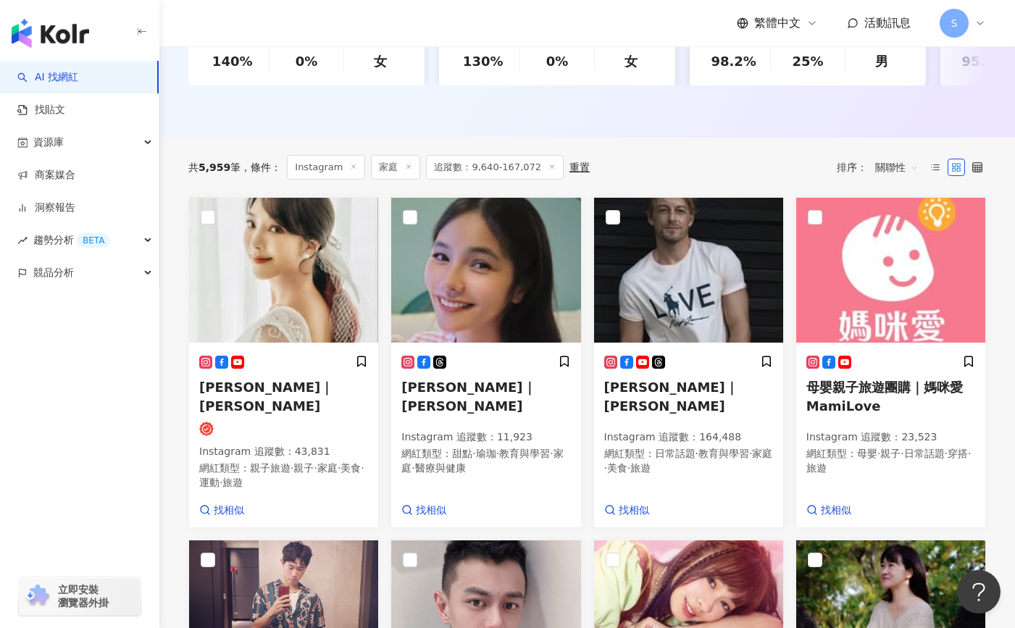
scroll to position [304, 0]
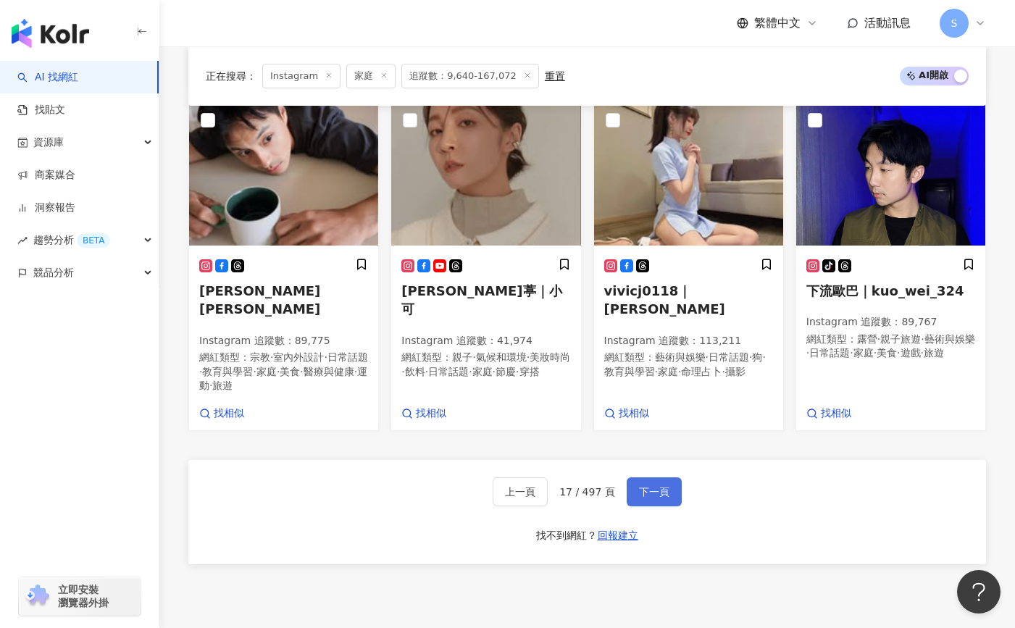
click at [650, 486] on span "下一頁" at bounding box center [654, 492] width 30 height 12
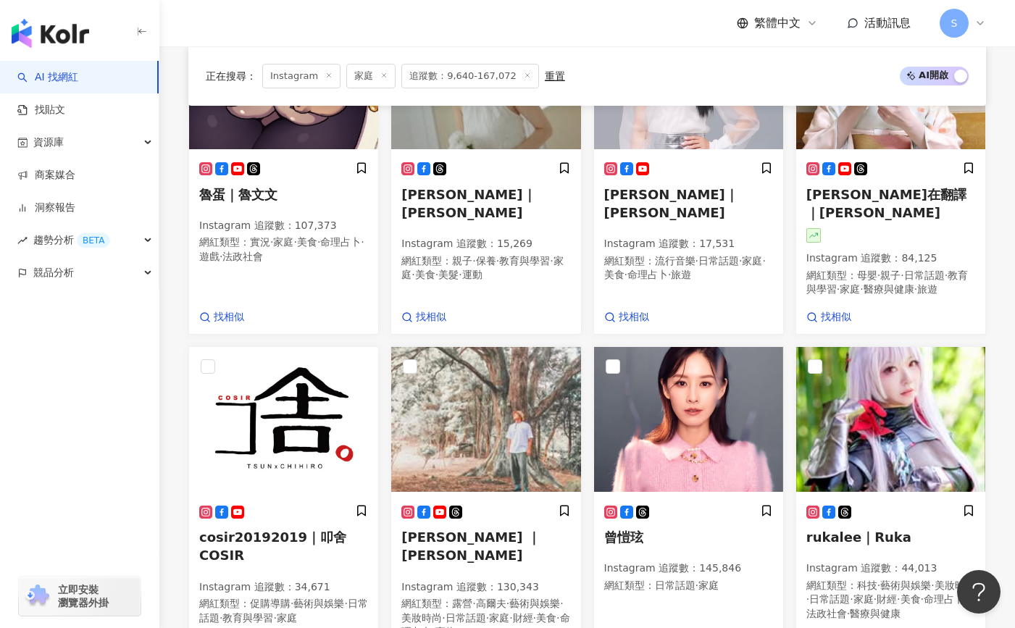
scroll to position [1305, 0]
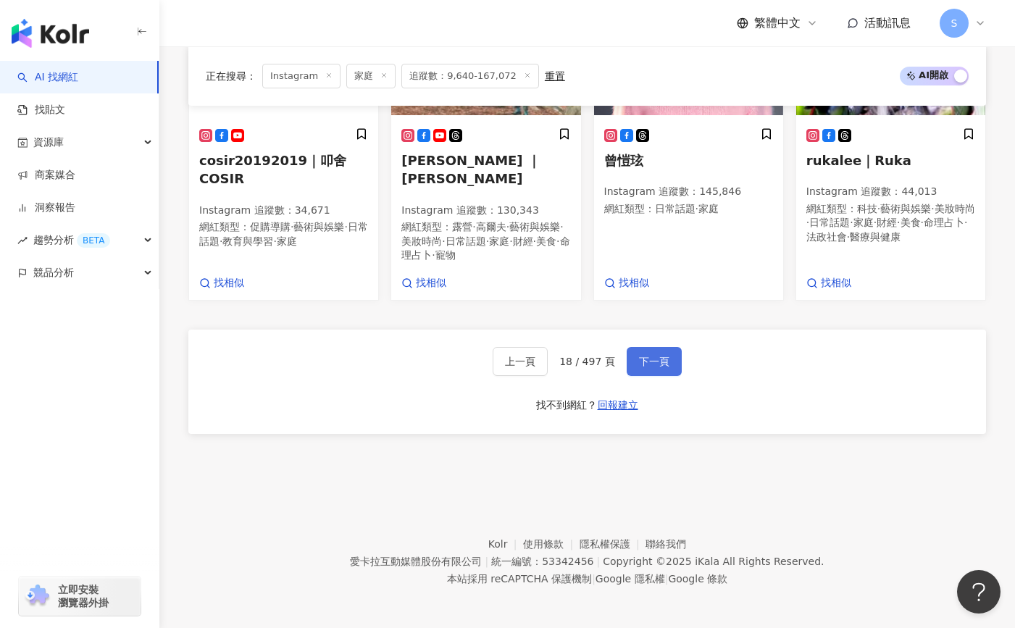
click at [653, 366] on button "下一頁" at bounding box center [654, 361] width 55 height 29
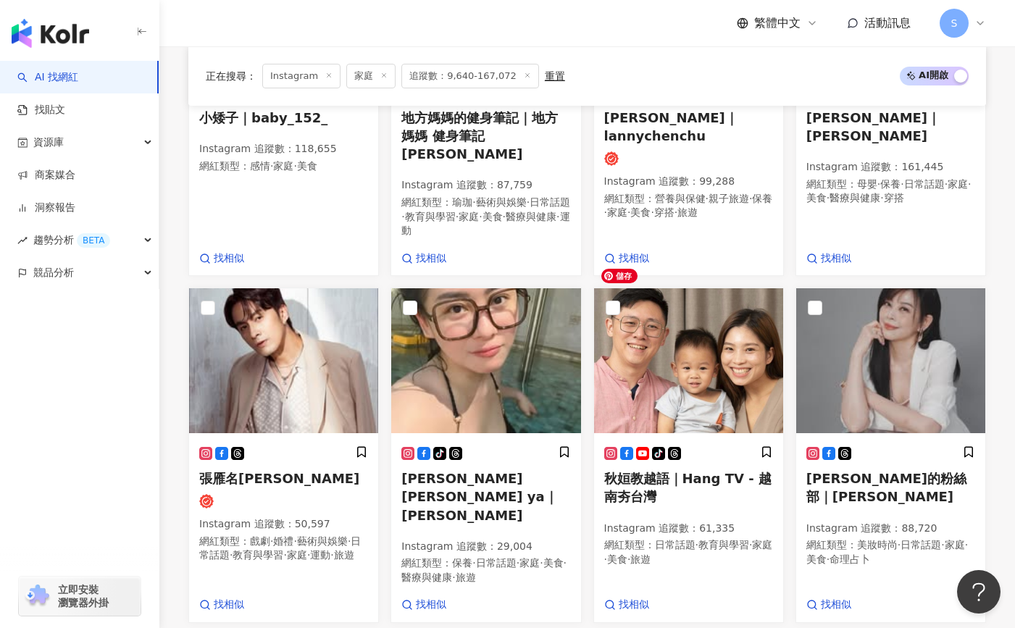
scroll to position [1313, 0]
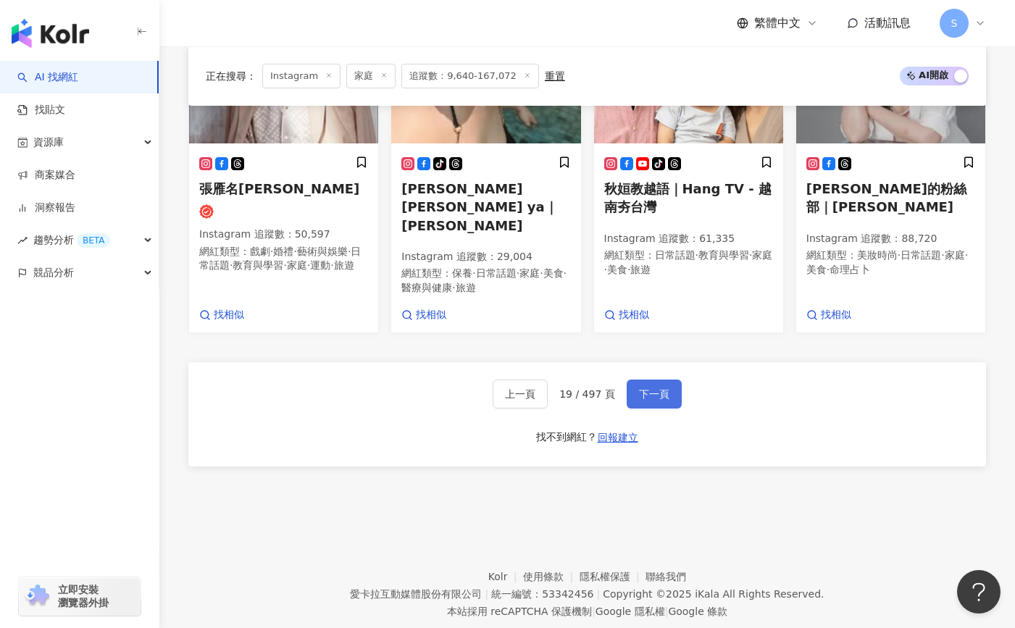
click at [662, 388] on span "下一頁" at bounding box center [654, 394] width 30 height 12
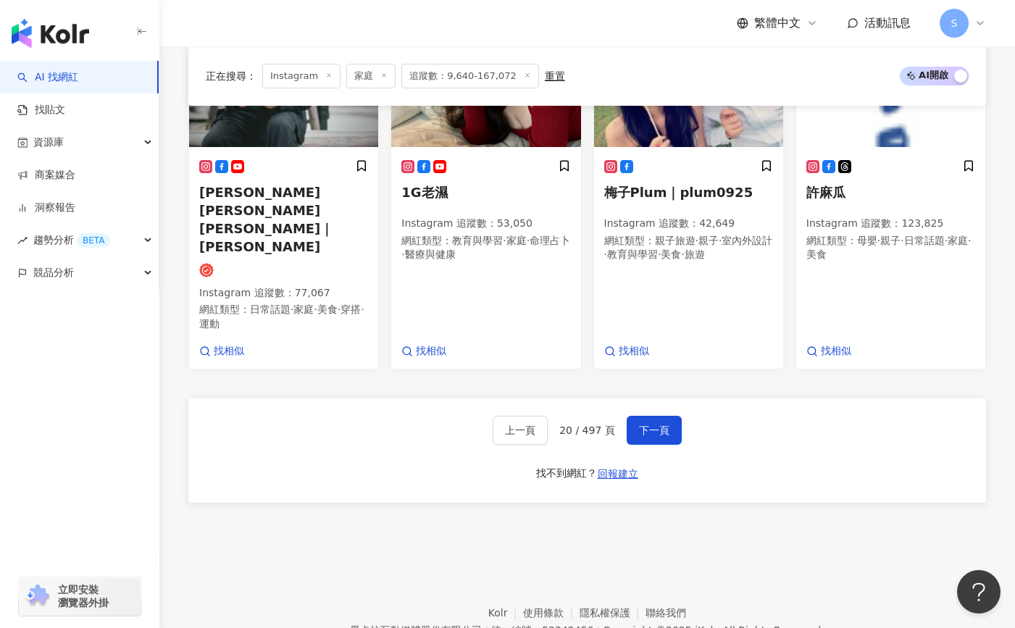
scroll to position [1280, 0]
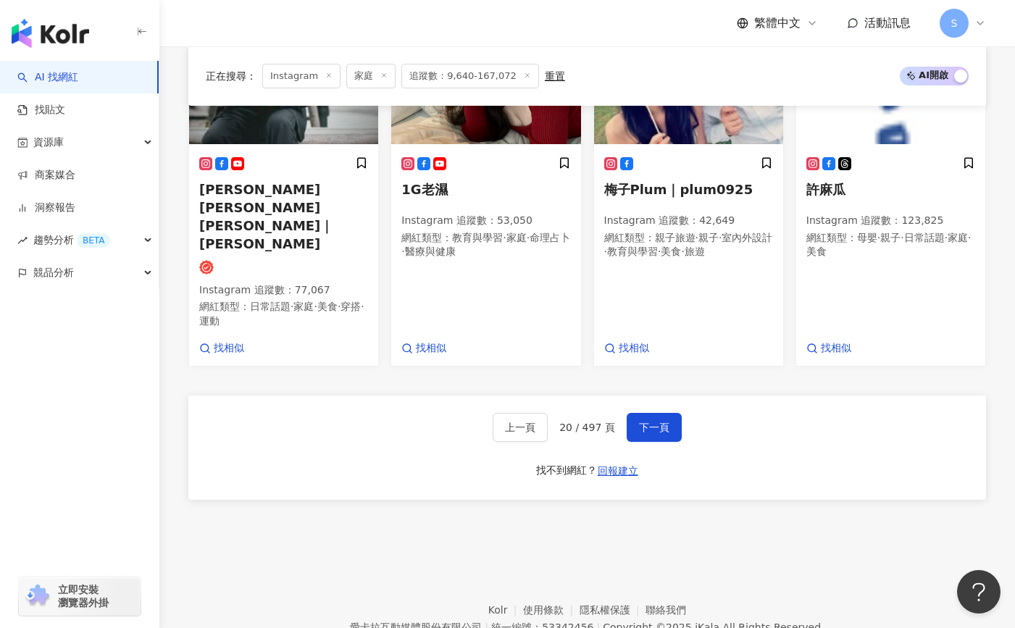
click at [615, 413] on div "上一頁 20 / 497 頁 下一頁" at bounding box center [587, 427] width 189 height 29
drag, startPoint x: 657, startPoint y: 368, endPoint x: 669, endPoint y: 375, distance: 13.3
click at [669, 396] on div "上一頁 20 / 497 頁 下一頁 找不到網紅？ 回報建立" at bounding box center [587, 448] width 798 height 104
click at [665, 422] on span "下一頁" at bounding box center [654, 428] width 30 height 12
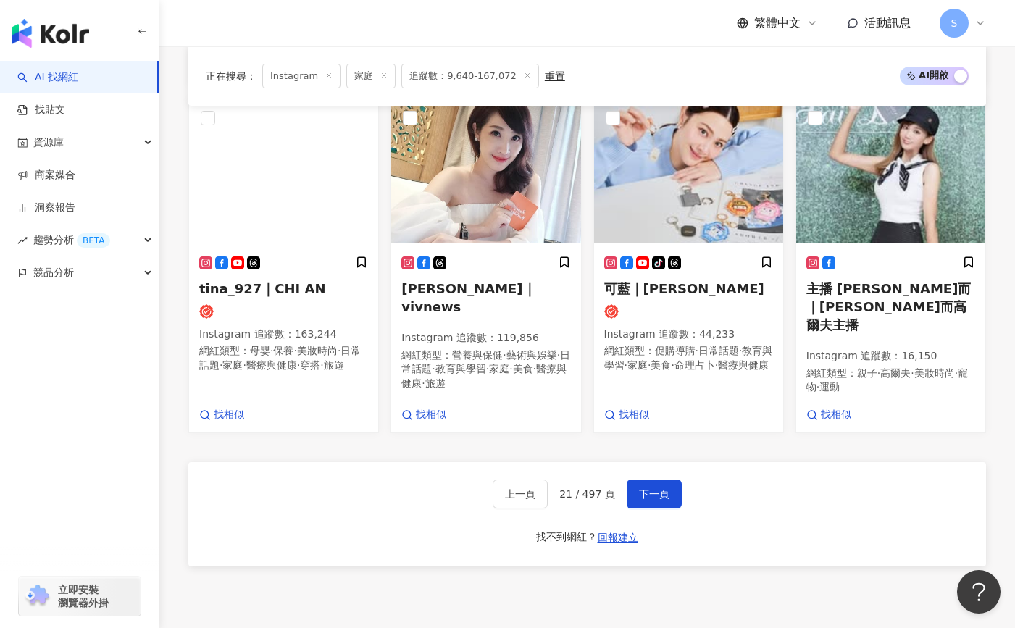
scroll to position [1323, 0]
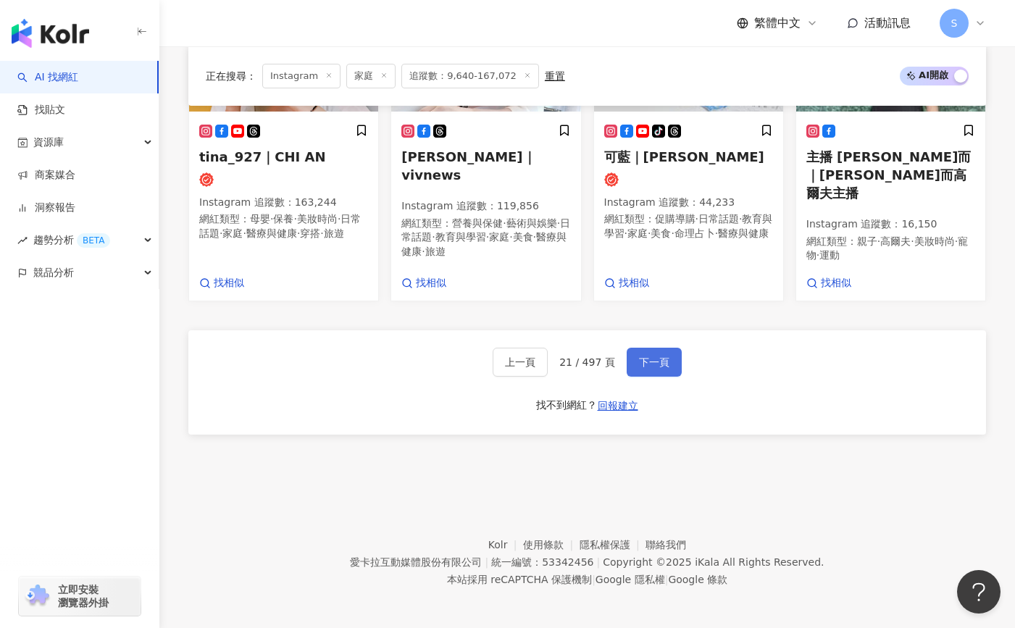
click at [652, 363] on span "下一頁" at bounding box center [654, 363] width 30 height 12
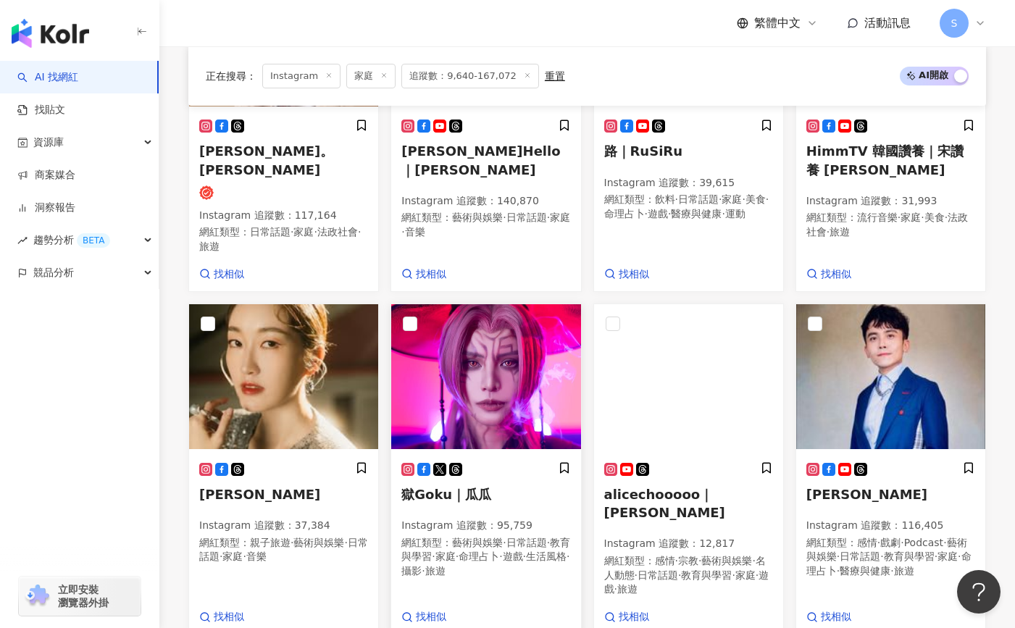
scroll to position [483, 0]
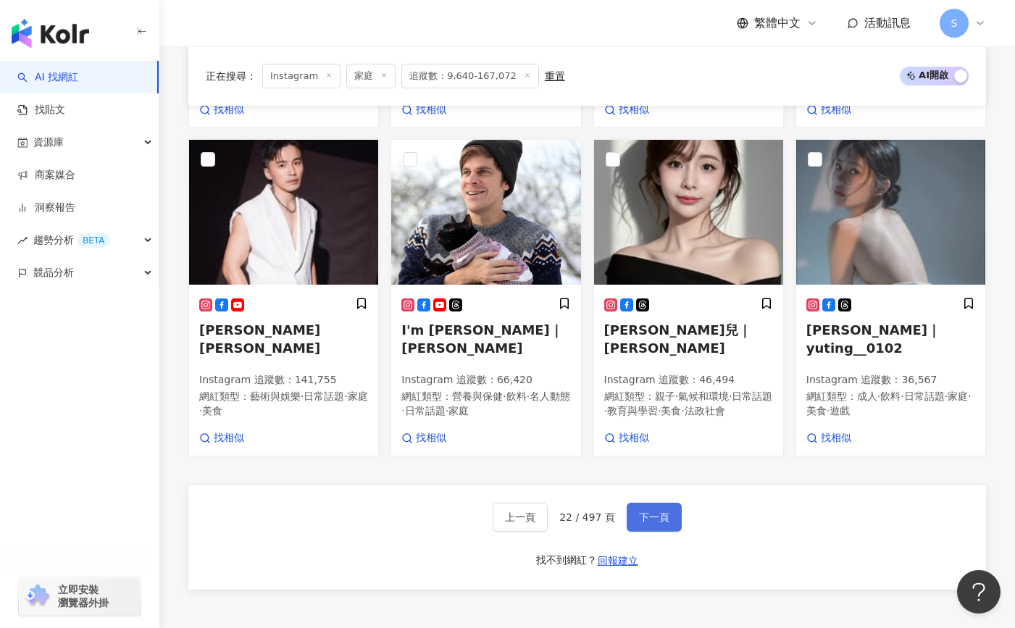
click at [666, 503] on button "下一頁" at bounding box center [654, 517] width 55 height 29
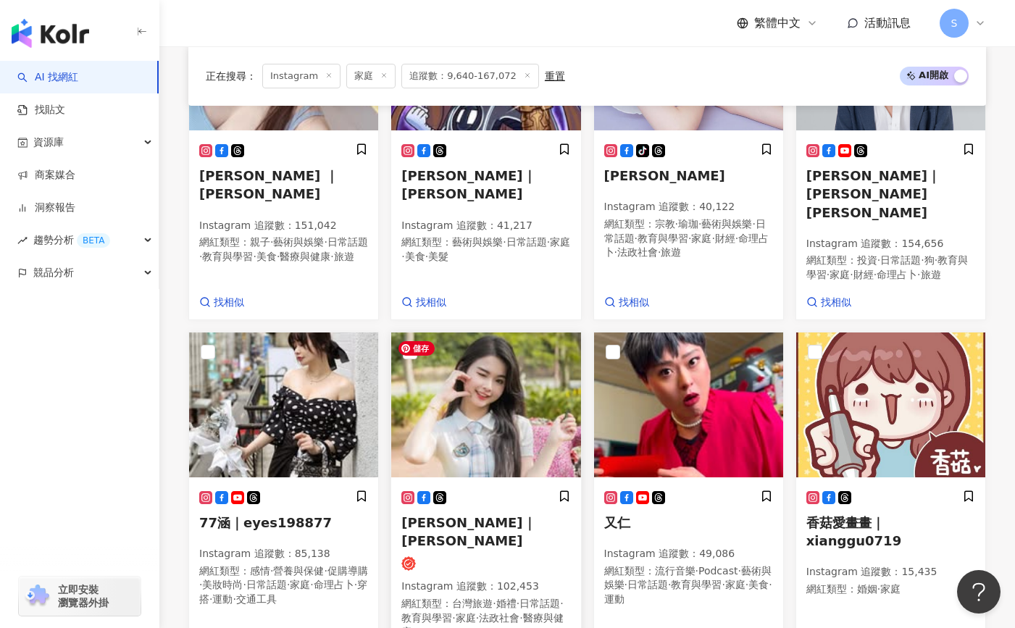
scroll to position [1240, 0]
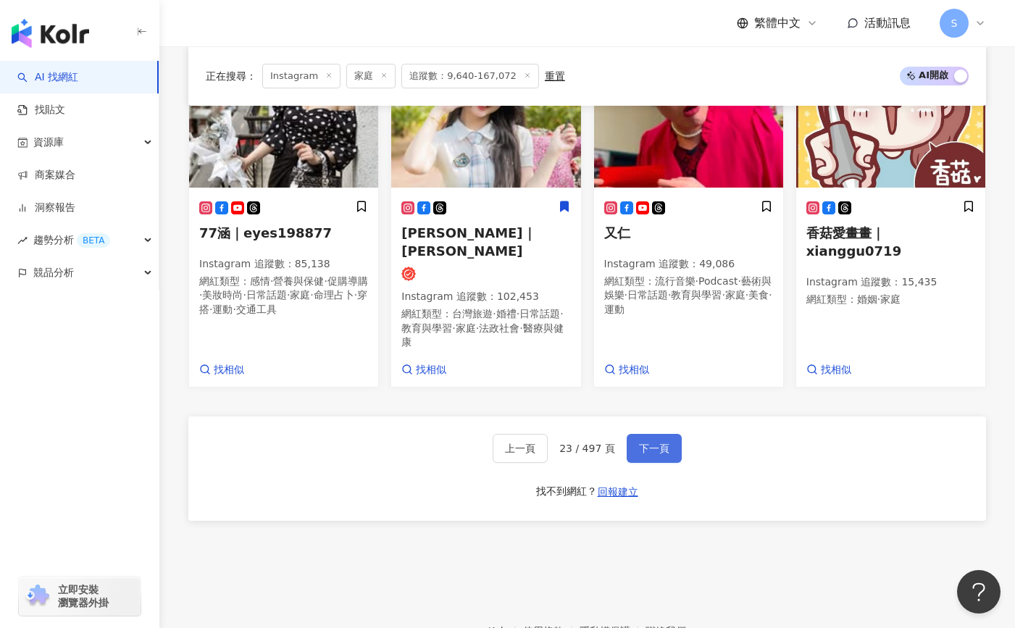
click at [661, 440] on button "下一頁" at bounding box center [654, 448] width 55 height 29
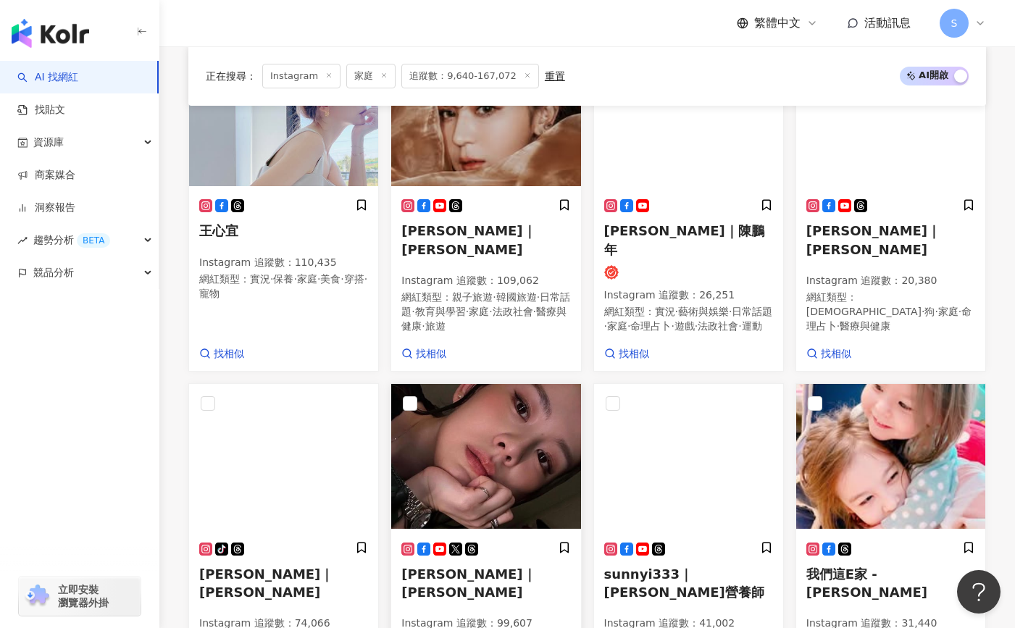
scroll to position [330, 0]
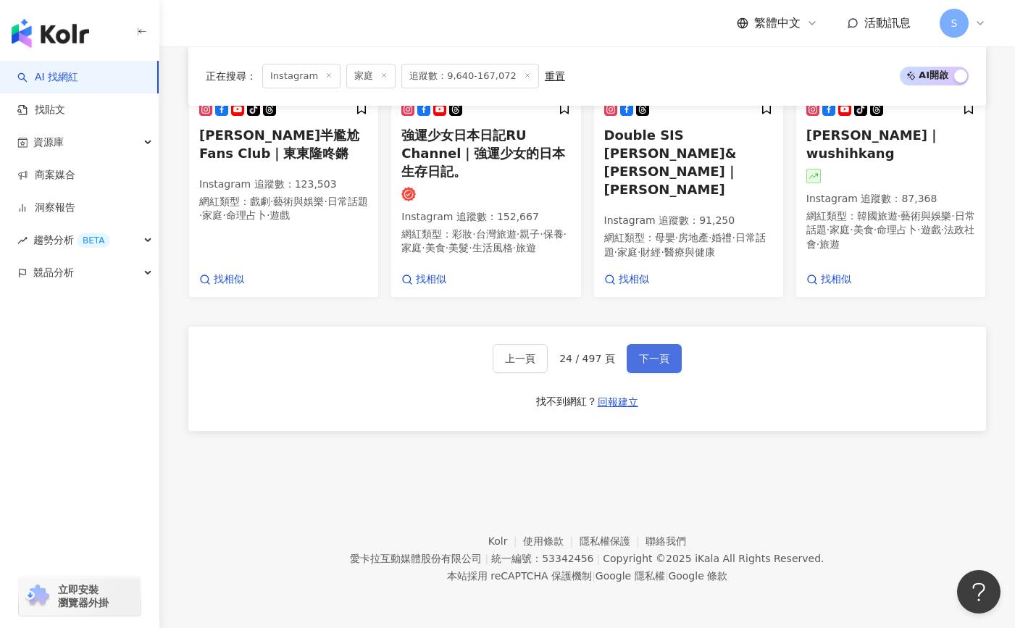
click at [653, 359] on span "下一頁" at bounding box center [654, 359] width 30 height 12
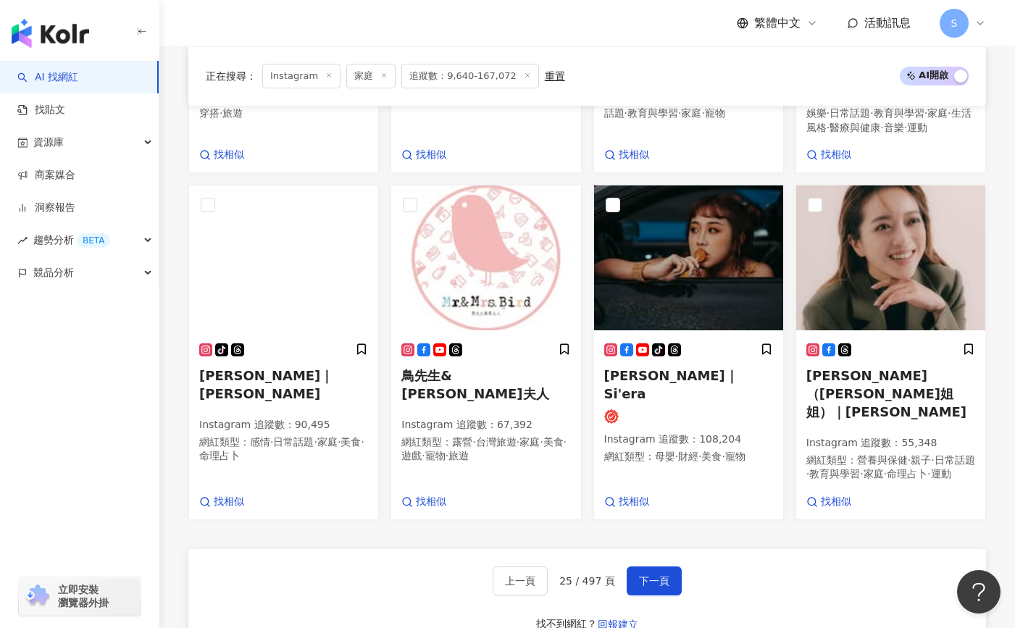
scroll to position [1090, 0]
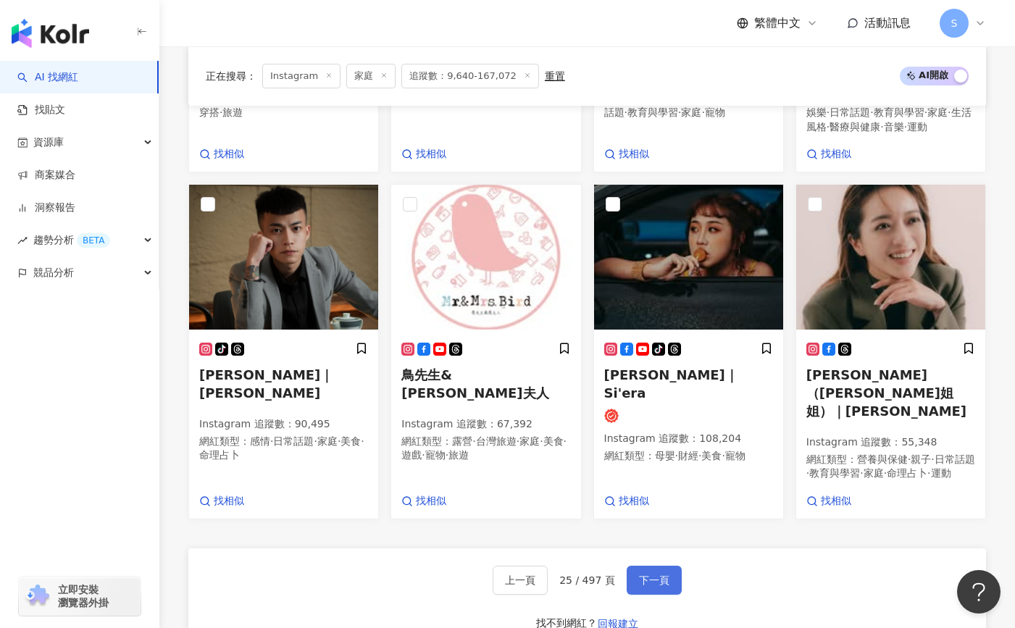
click at [662, 579] on span "下一頁" at bounding box center [654, 581] width 30 height 12
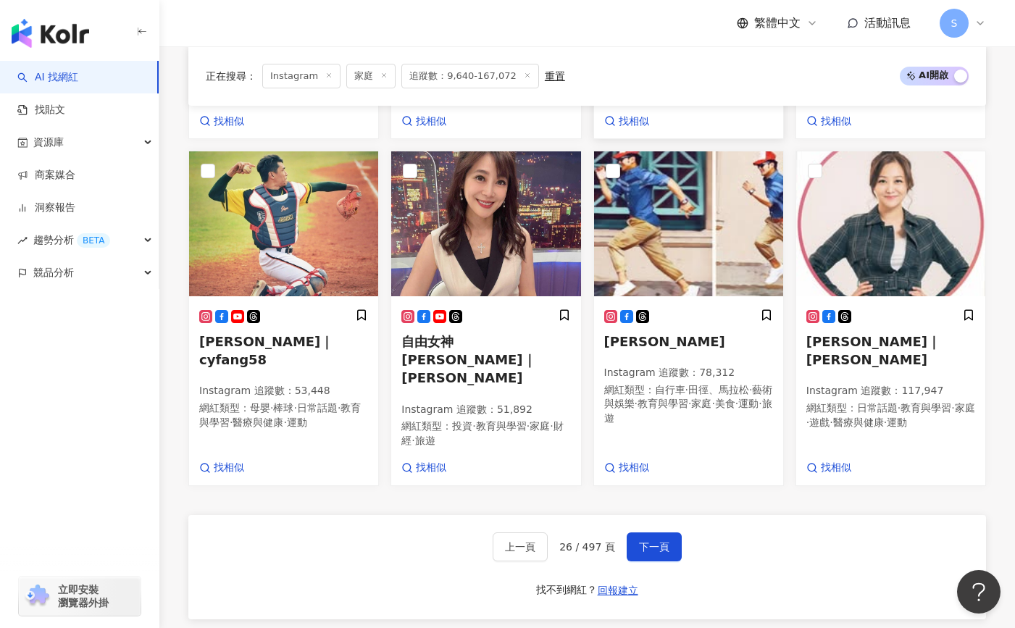
scroll to position [1159, 0]
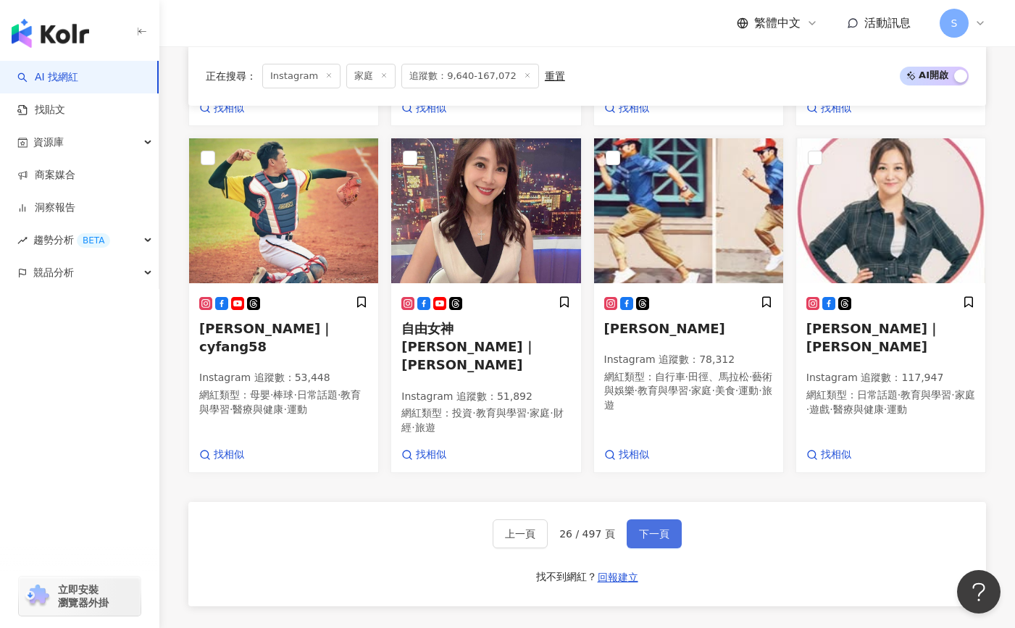
click at [671, 520] on button "下一頁" at bounding box center [654, 534] width 55 height 29
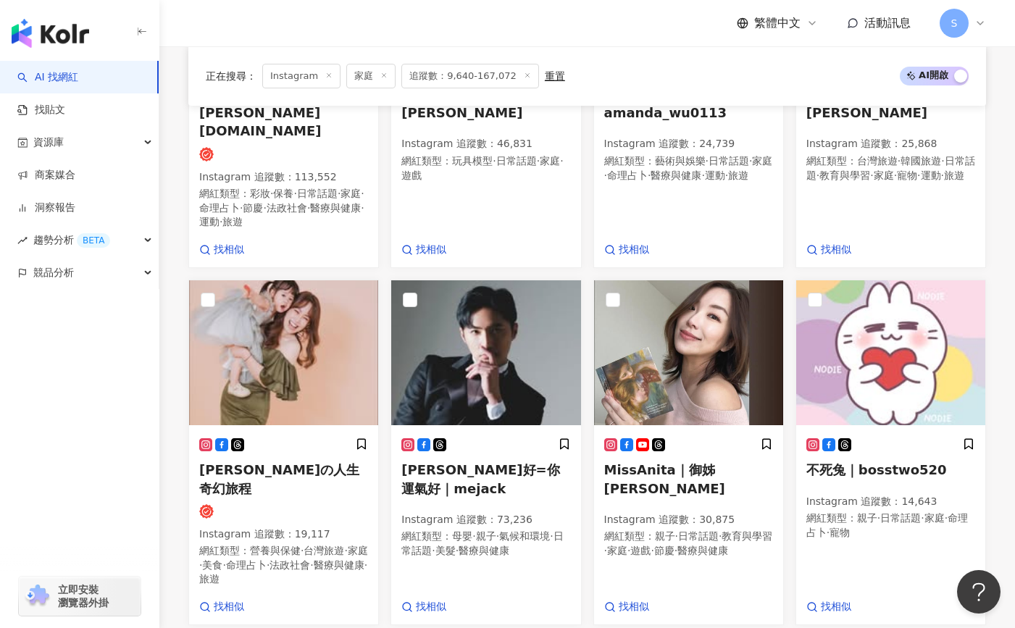
scroll to position [1142, 0]
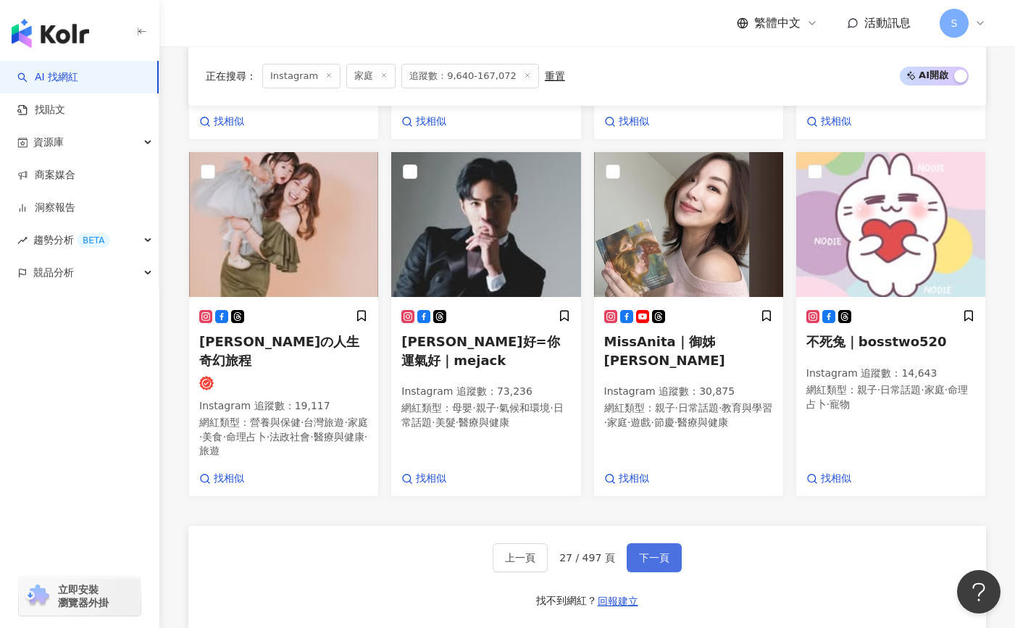
click at [662, 552] on span "下一頁" at bounding box center [654, 558] width 30 height 12
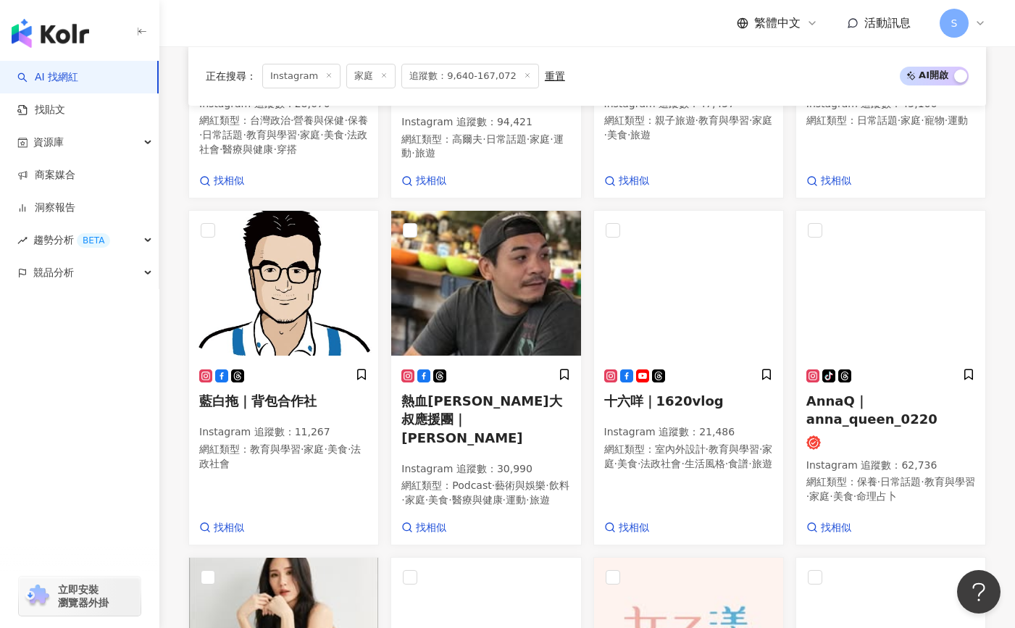
scroll to position [1087, 0]
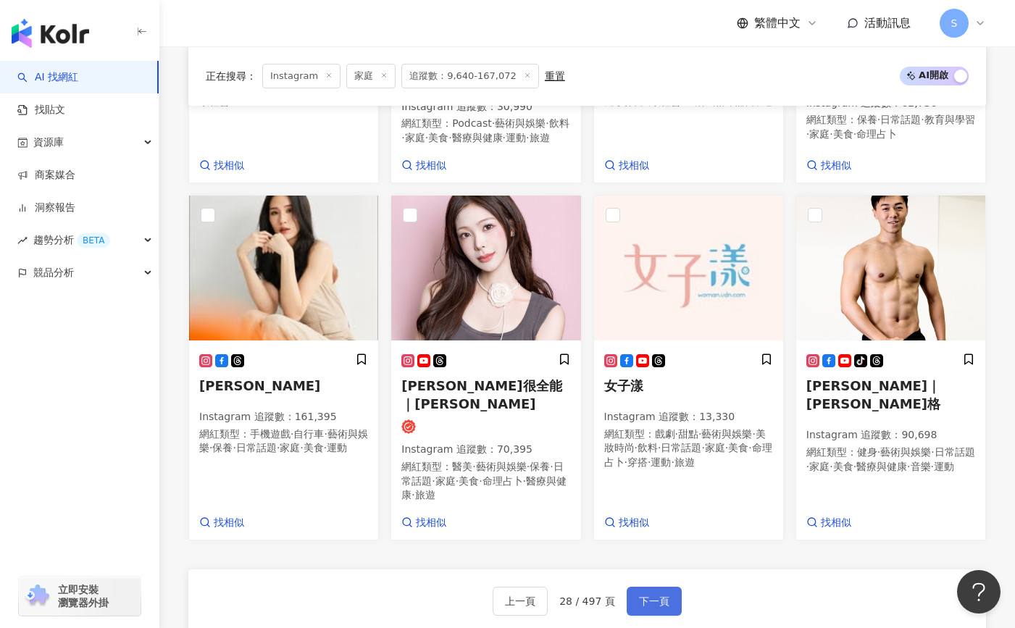
click at [639, 596] on span "下一頁" at bounding box center [654, 602] width 30 height 12
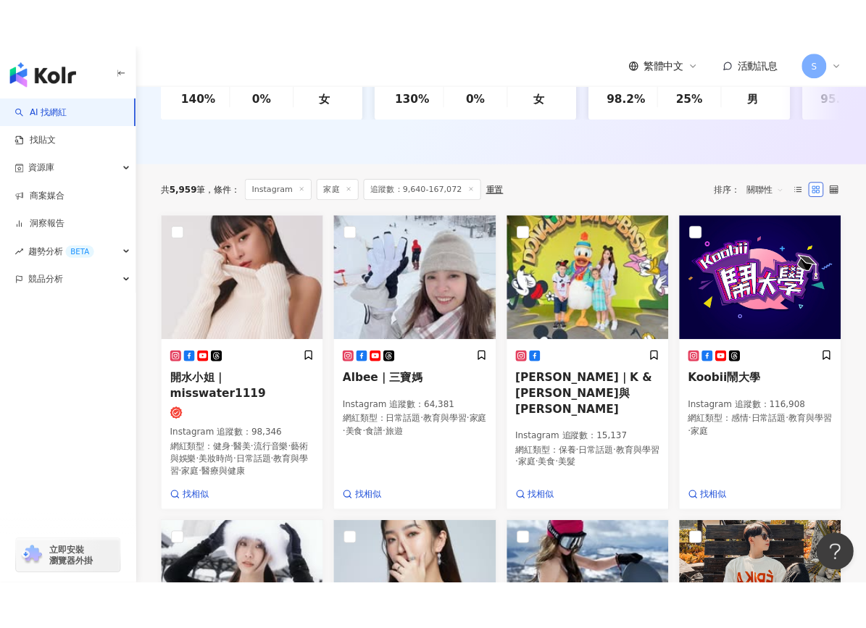
scroll to position [428, 0]
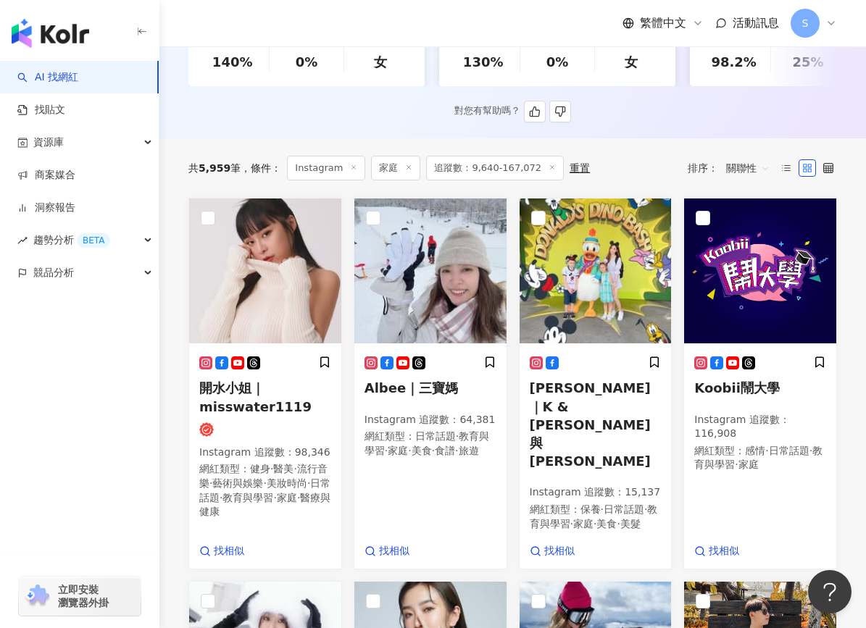
click at [415, 117] on div "對您有幫助嗎？" at bounding box center [512, 112] width 649 height 22
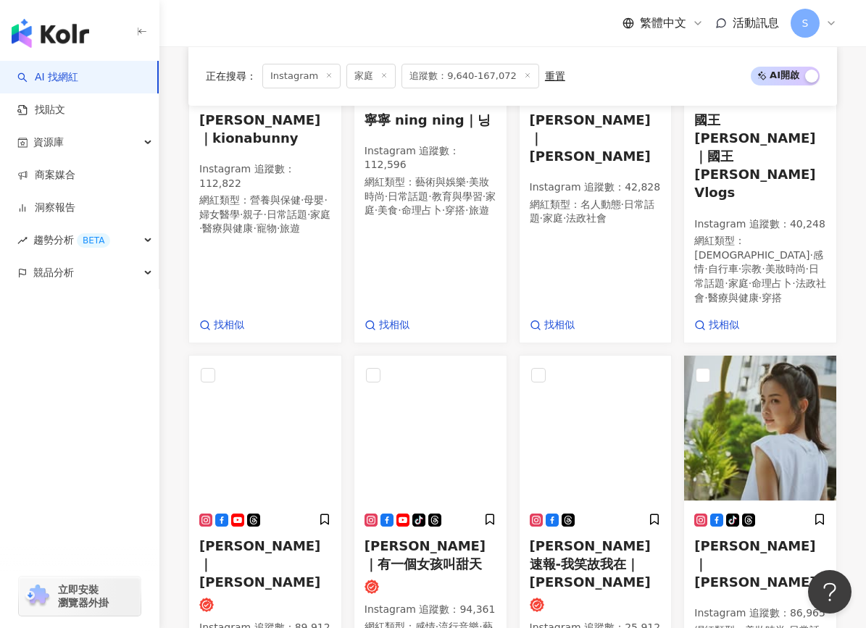
scroll to position [1439, 0]
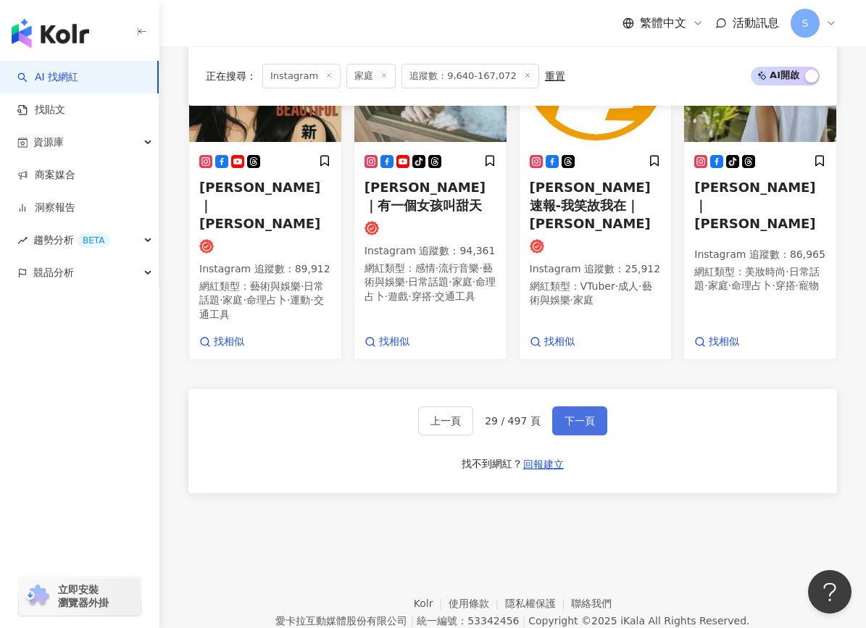
click at [570, 415] on span "下一頁" at bounding box center [580, 421] width 30 height 12
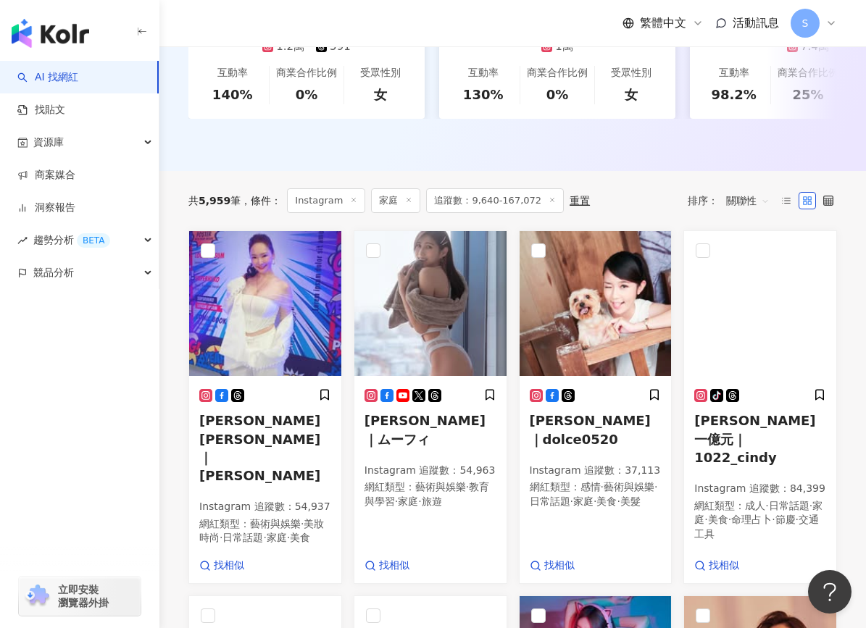
scroll to position [436, 0]
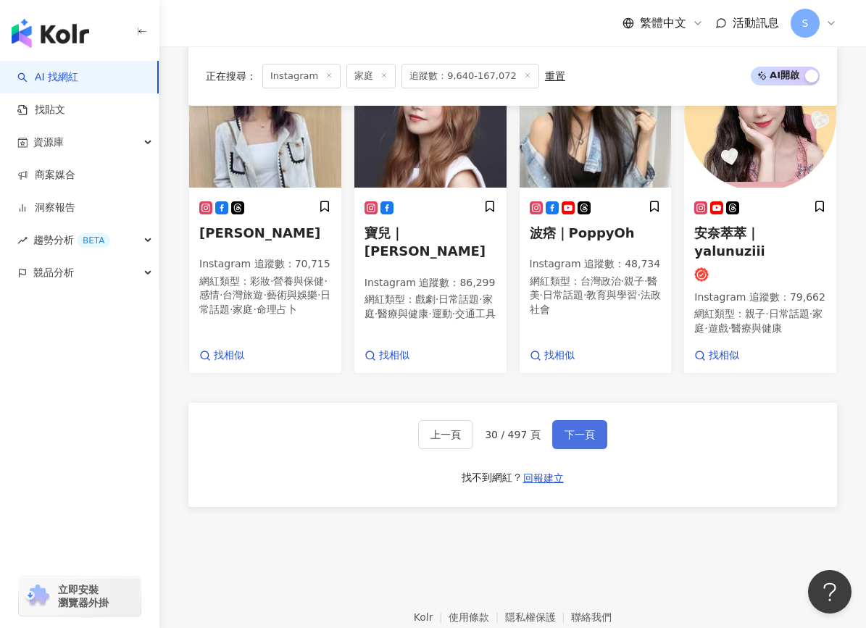
click at [570, 438] on button "下一頁" at bounding box center [579, 434] width 55 height 29
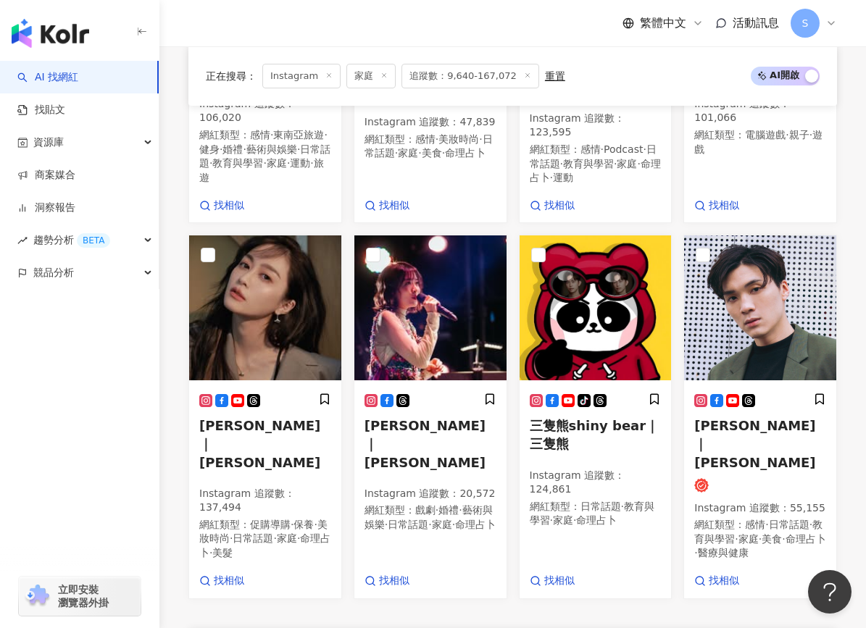
scroll to position [1310, 0]
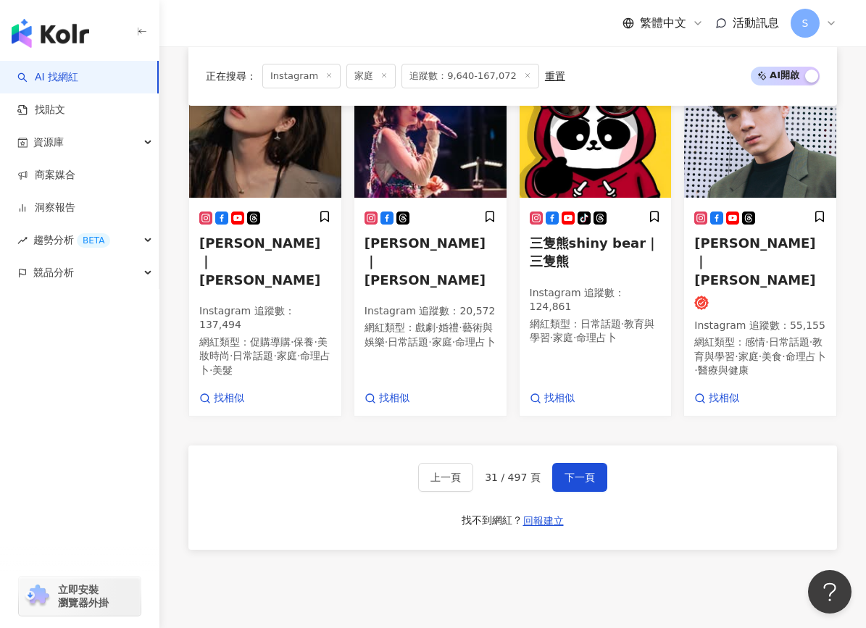
click at [590, 454] on div "上一頁 31 / 497 頁 下一頁 找不到網紅？ 回報建立" at bounding box center [512, 498] width 649 height 104
click at [590, 463] on button "下一頁" at bounding box center [579, 477] width 55 height 29
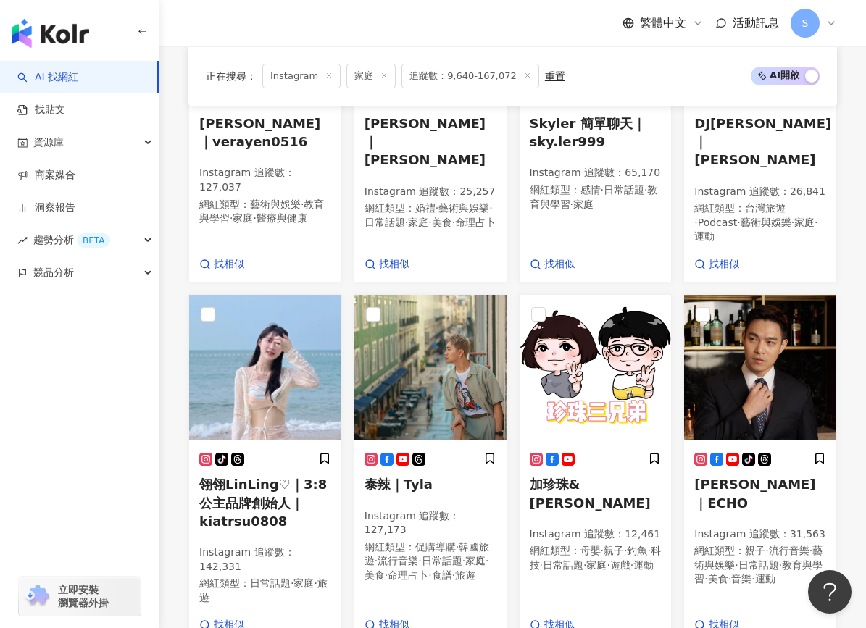
scroll to position [1086, 0]
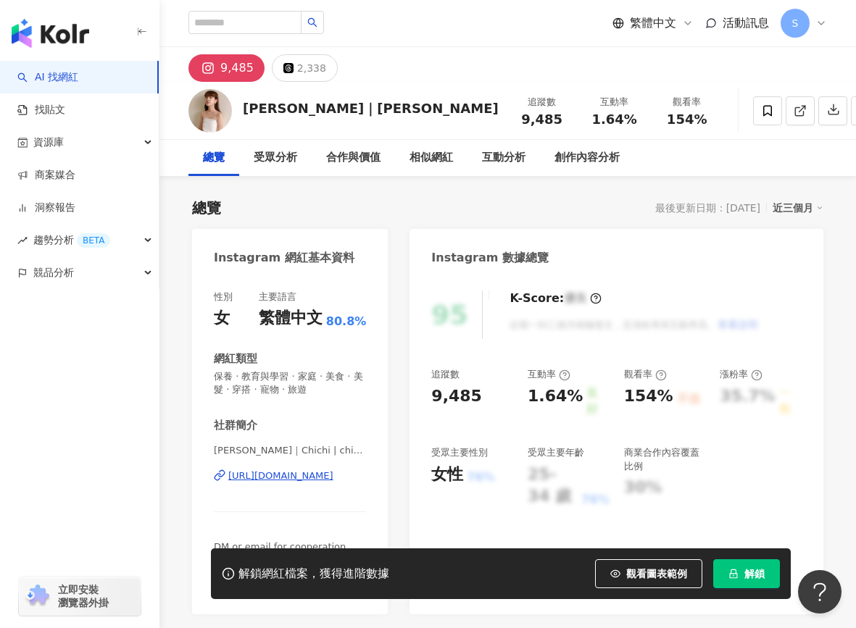
click at [548, 398] on div "1.64%" at bounding box center [555, 402] width 55 height 33
click at [636, 387] on div "154%" at bounding box center [648, 397] width 49 height 22
click at [636, 386] on div "154%" at bounding box center [648, 397] width 49 height 22
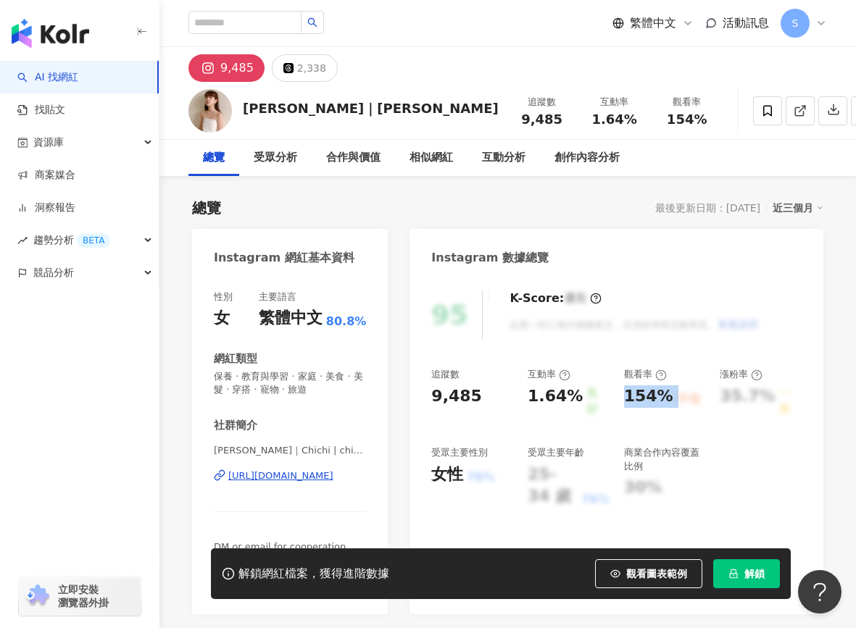
click at [636, 386] on div "154%" at bounding box center [648, 397] width 49 height 22
copy div "154% 不佳"
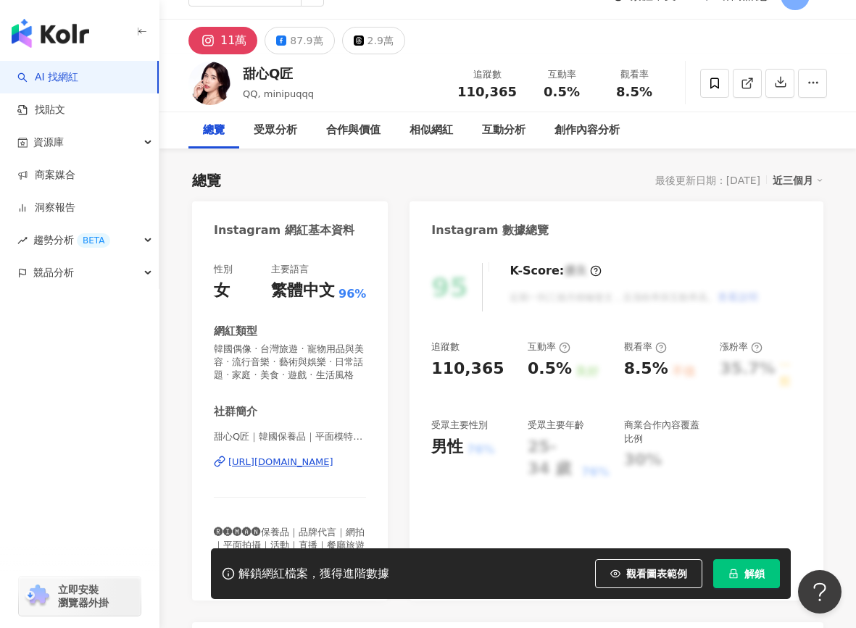
scroll to position [72, 0]
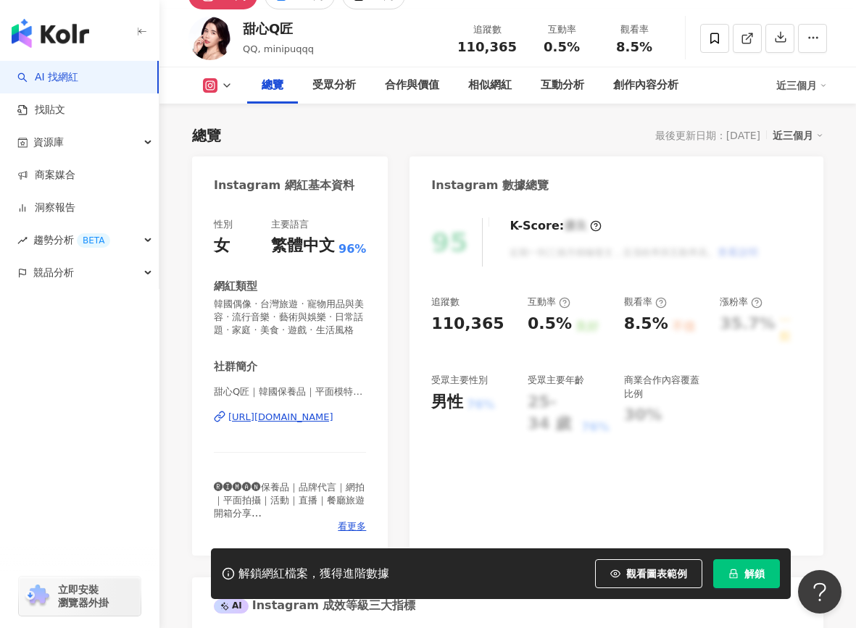
click at [333, 424] on div "https://www.instagram.com/minipu1026/" at bounding box center [280, 417] width 105 height 13
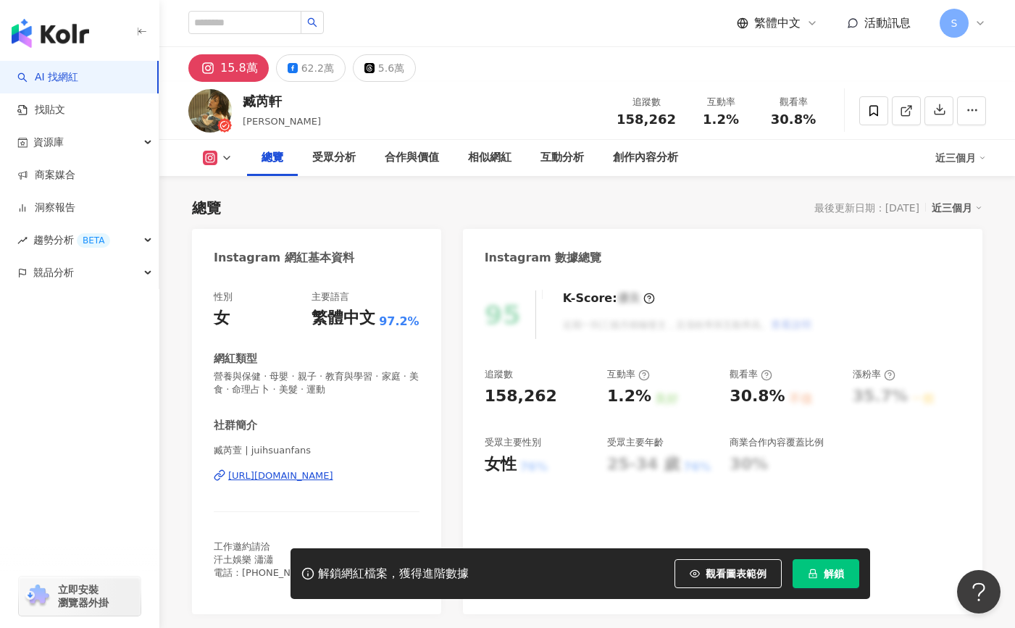
scroll to position [217, 0]
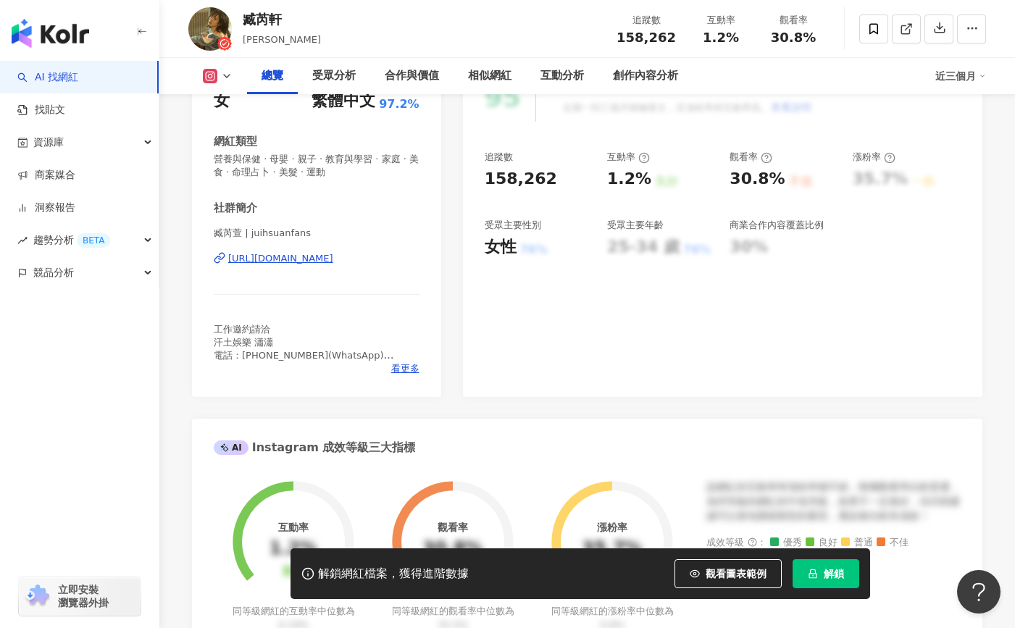
click at [333, 261] on div "https://www.instagram.com/juihsuanfans/" at bounding box center [280, 258] width 105 height 13
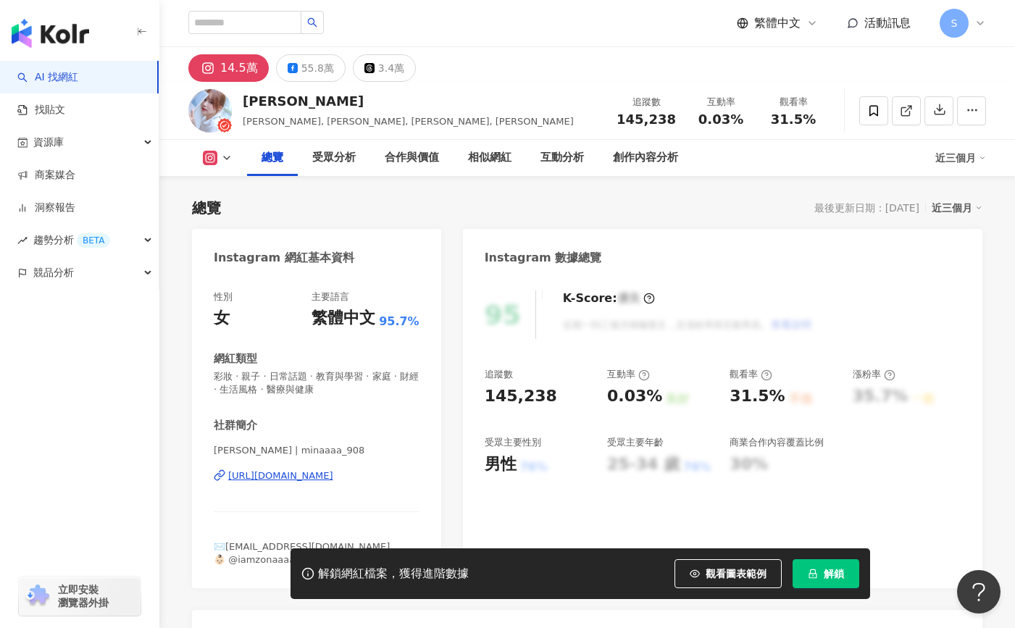
click at [333, 478] on div "[URL][DOMAIN_NAME]" at bounding box center [280, 476] width 105 height 13
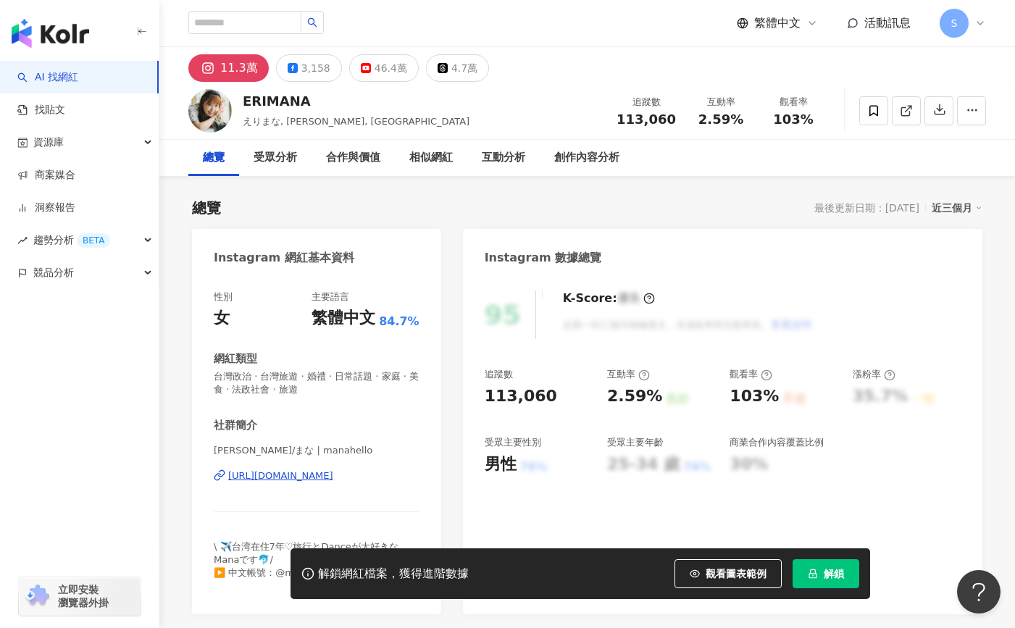
click at [333, 473] on div "https://www.instagram.com/manahello/" at bounding box center [280, 476] width 105 height 13
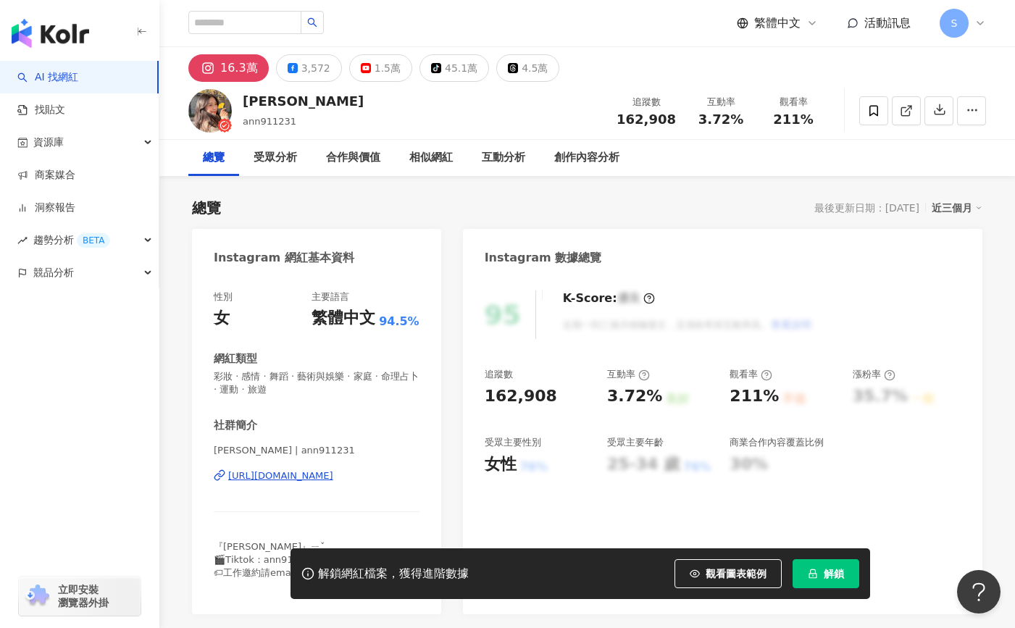
click at [373, 488] on div "盧顗安 Ann | ann911231 https://www.instagram.com/ann911231/" at bounding box center [317, 486] width 206 height 85
click at [333, 481] on div "https://www.instagram.com/ann911231/" at bounding box center [280, 476] width 105 height 13
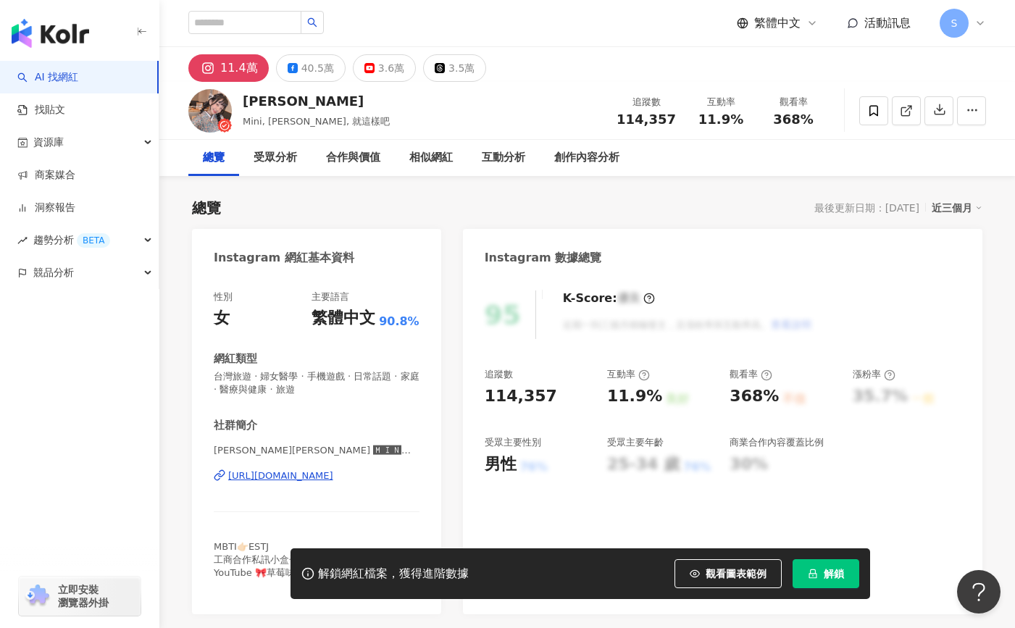
click at [333, 479] on div "https://www.instagram.com/mini780622/" at bounding box center [280, 476] width 105 height 13
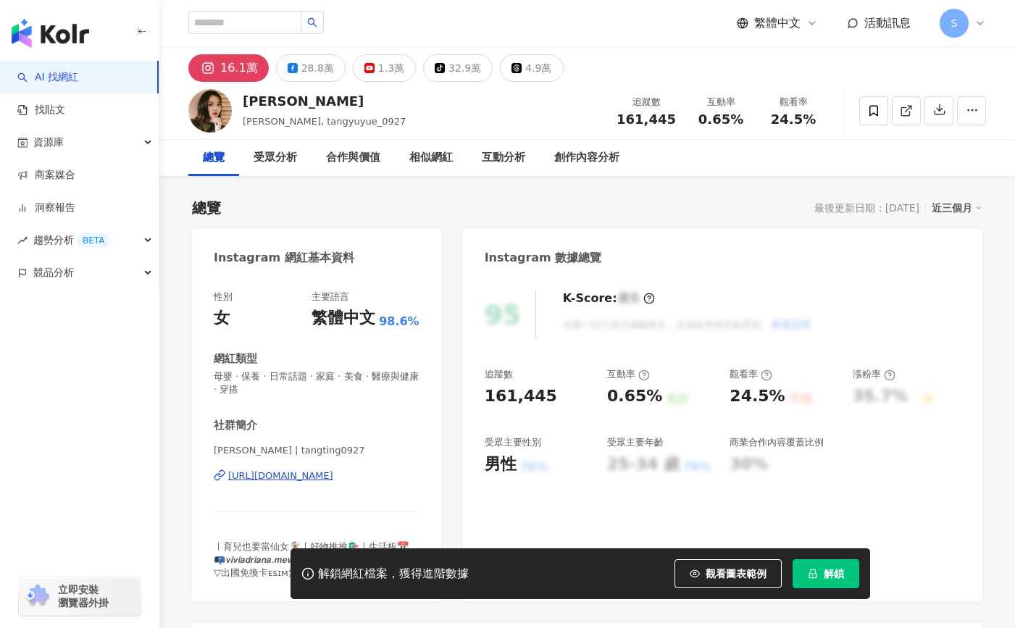
click at [333, 481] on div "[URL][DOMAIN_NAME]" at bounding box center [280, 476] width 105 height 13
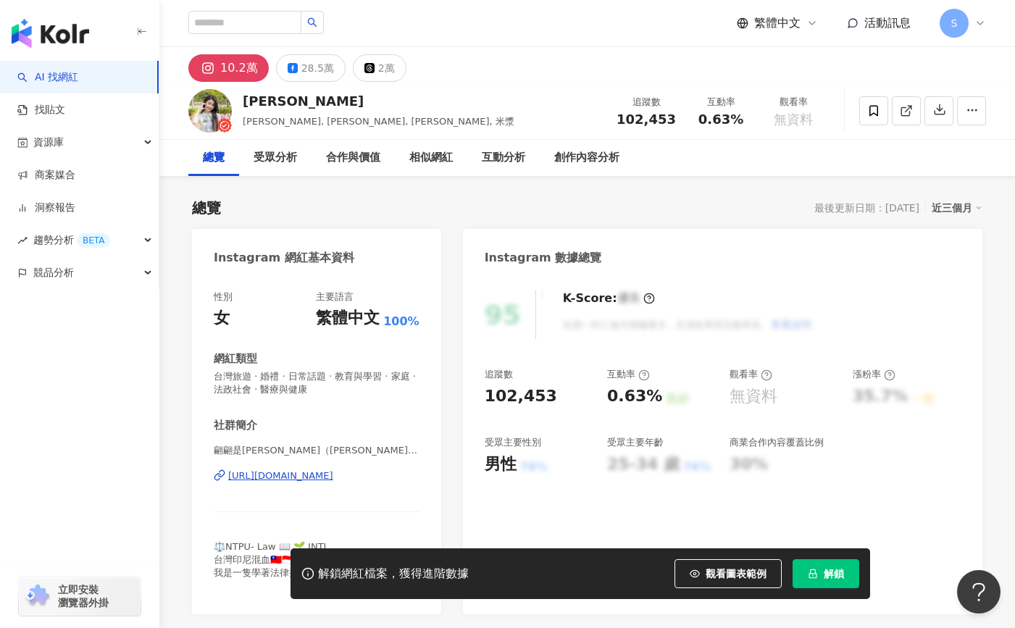
click at [110, 353] on div "button" at bounding box center [79, 337] width 159 height 96
click at [333, 472] on div "[URL][DOMAIN_NAME]" at bounding box center [280, 476] width 105 height 13
